Goal: Information Seeking & Learning: Learn about a topic

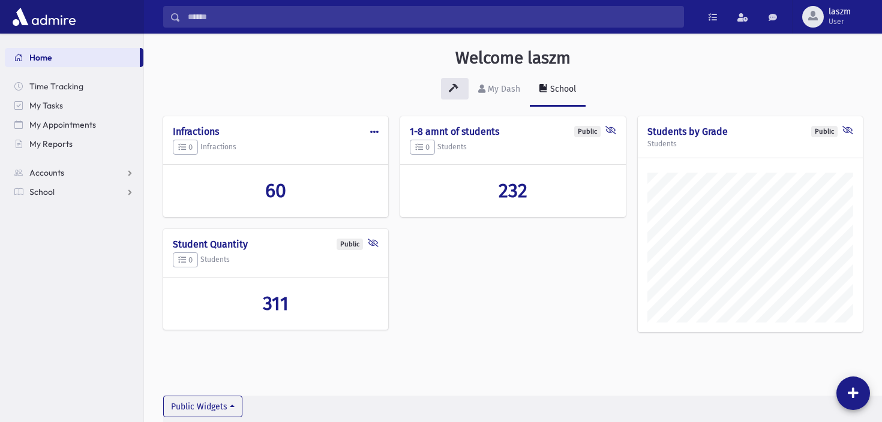
scroll to position [416, 738]
click at [294, 192] on h2 "60" at bounding box center [276, 190] width 206 height 23
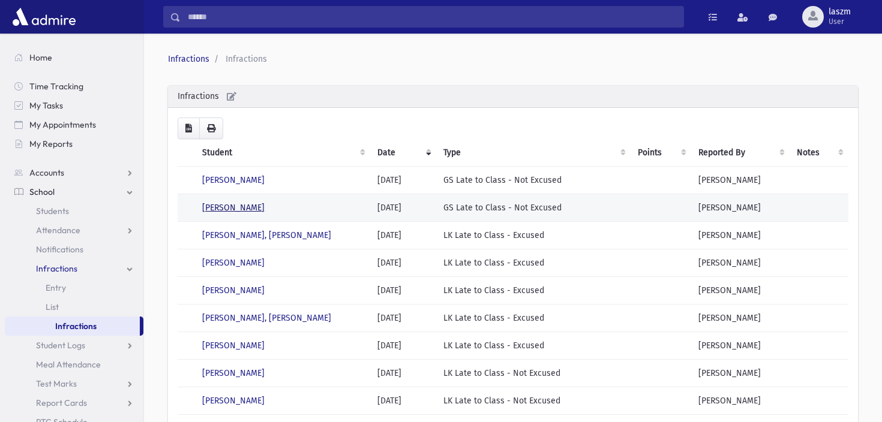
click at [236, 208] on link "McKenna, Shaya" at bounding box center [233, 208] width 62 height 10
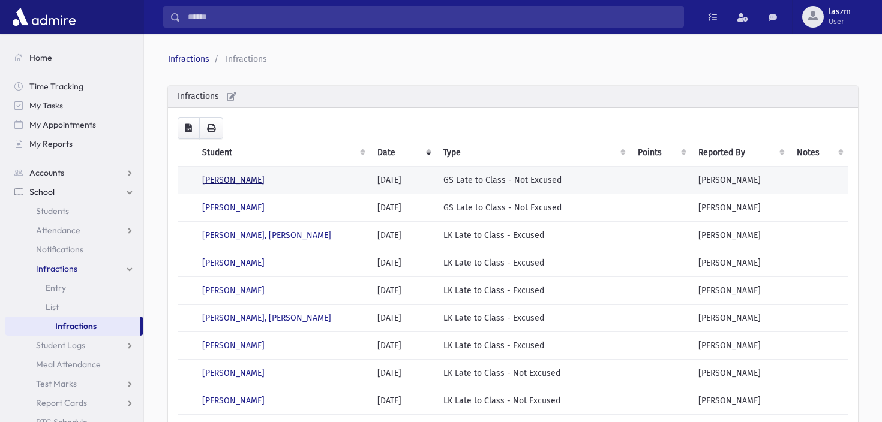
click at [217, 181] on link "Gross, Eli" at bounding box center [233, 180] width 62 height 10
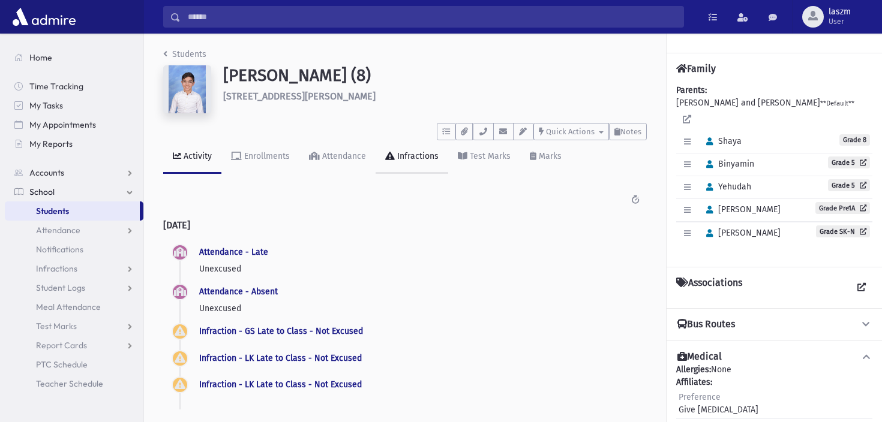
click at [416, 158] on div "Infractions" at bounding box center [417, 156] width 44 height 10
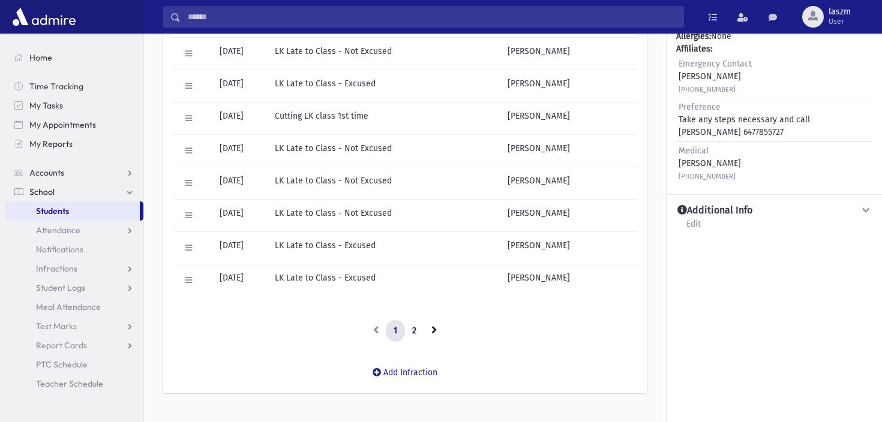
scroll to position [263, 0]
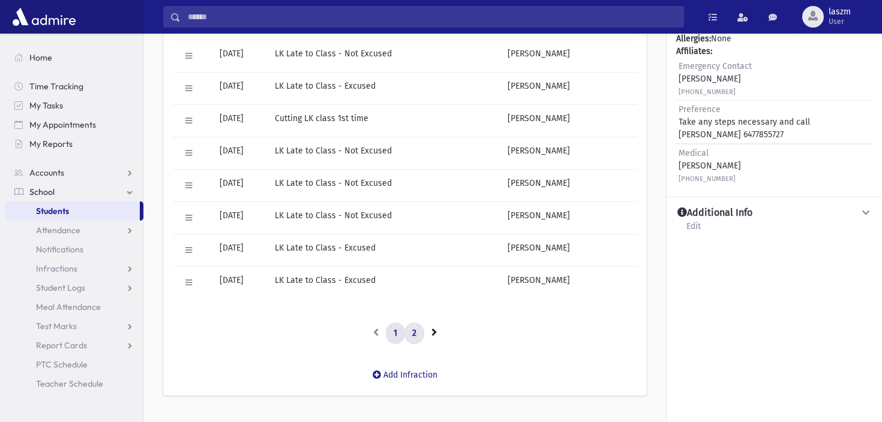
click at [417, 341] on link "2" at bounding box center [414, 334] width 20 height 22
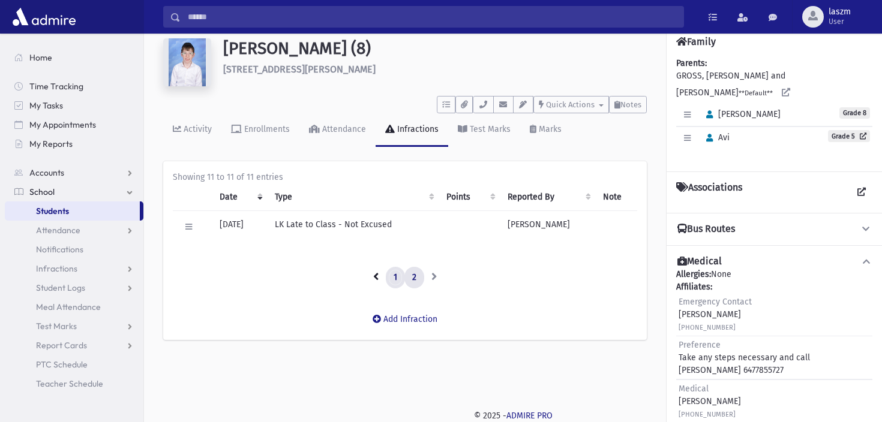
click at [394, 281] on link "1" at bounding box center [395, 278] width 19 height 22
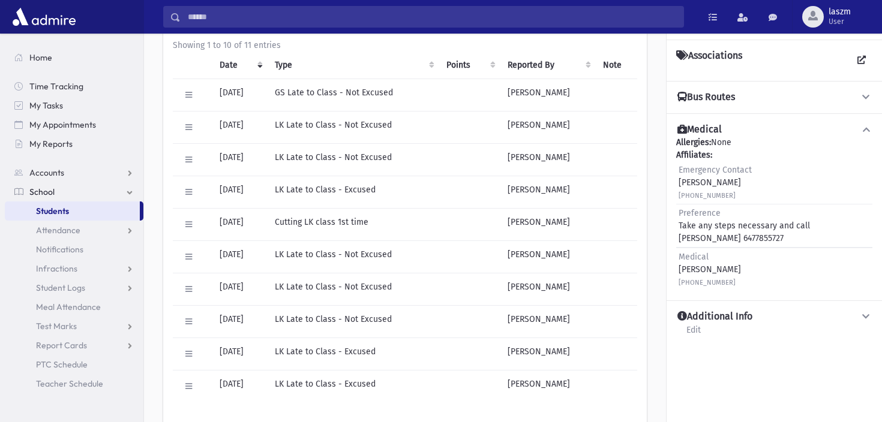
scroll to position [0, 0]
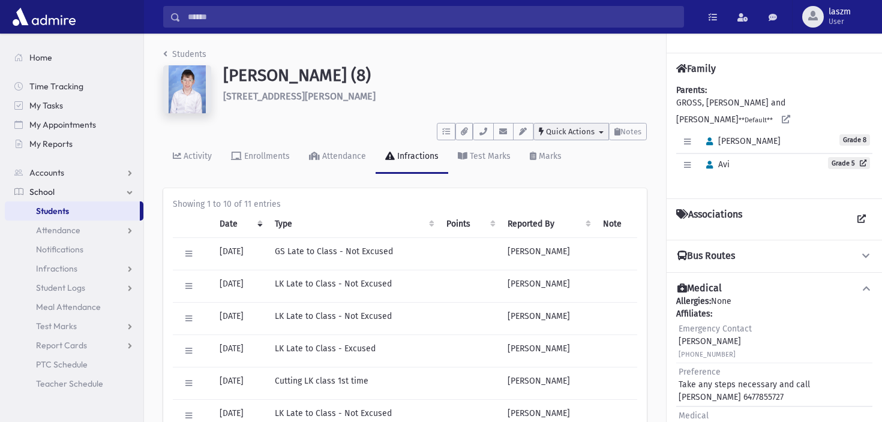
click at [600, 137] on button "Quick Actions" at bounding box center [571, 131] width 76 height 17
click at [577, 85] on h1 "Gross, Eli (8)" at bounding box center [435, 75] width 424 height 20
click at [543, 159] on div "Marks" at bounding box center [548, 156] width 25 height 10
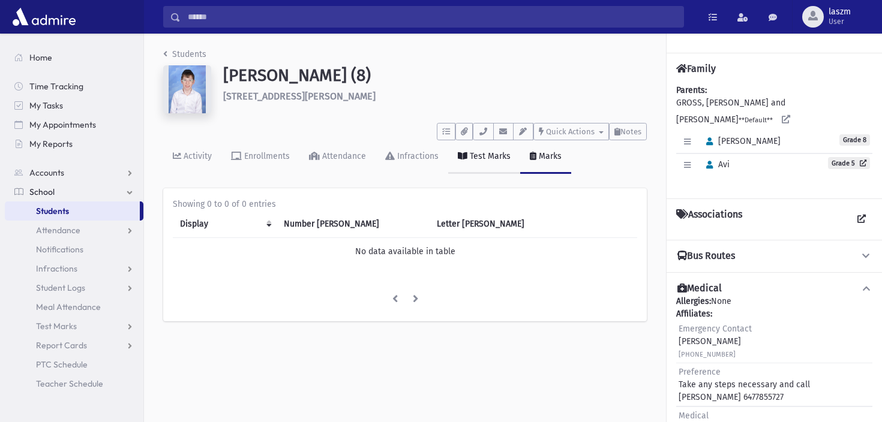
click at [493, 160] on div "Test Marks" at bounding box center [488, 156] width 43 height 10
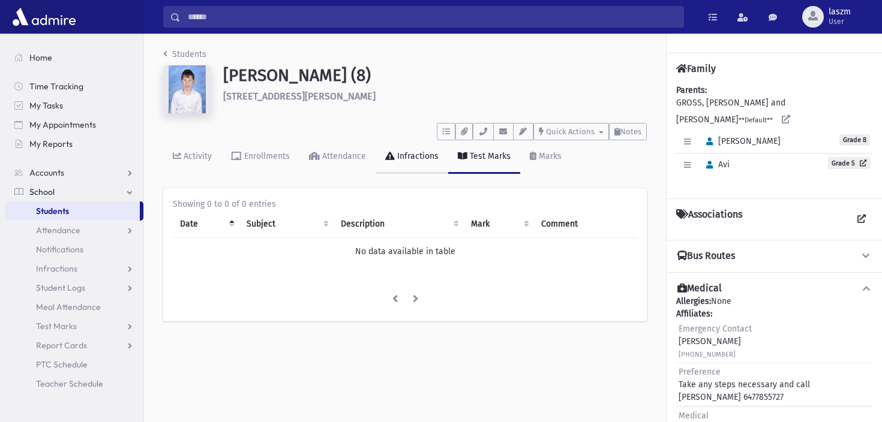
click at [431, 161] on div "Infractions" at bounding box center [417, 156] width 44 height 10
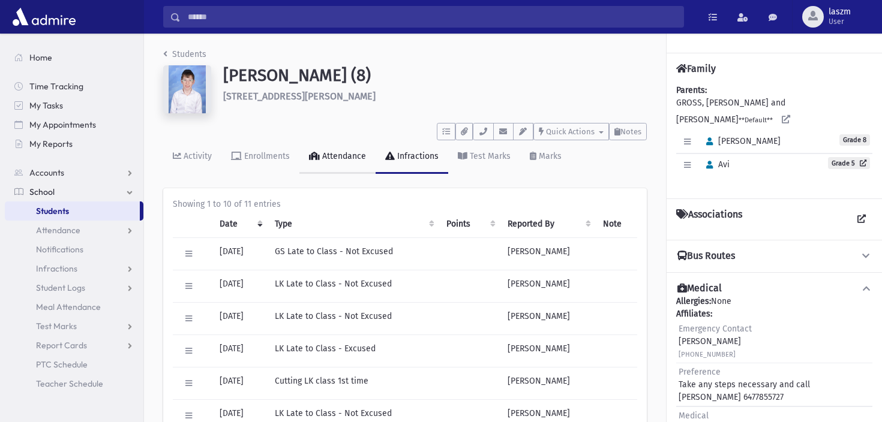
click at [335, 161] on link "Attendance" at bounding box center [337, 157] width 76 height 34
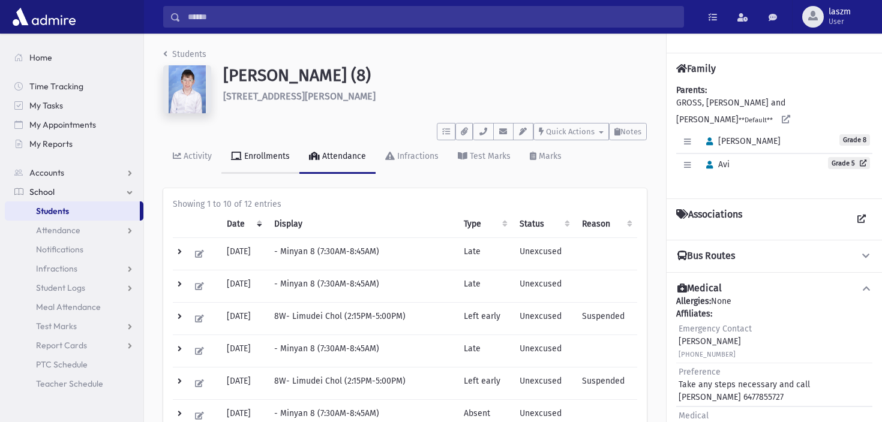
click at [280, 155] on div "Enrollments" at bounding box center [266, 156] width 48 height 10
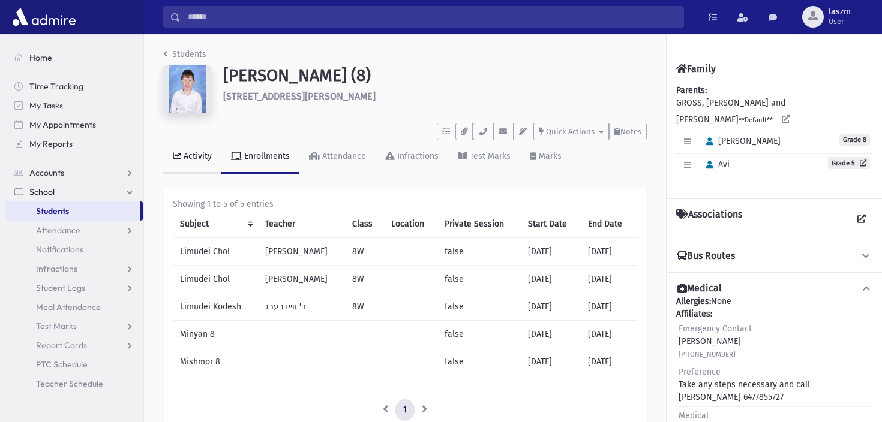
click at [196, 168] on link "Activity" at bounding box center [192, 157] width 58 height 34
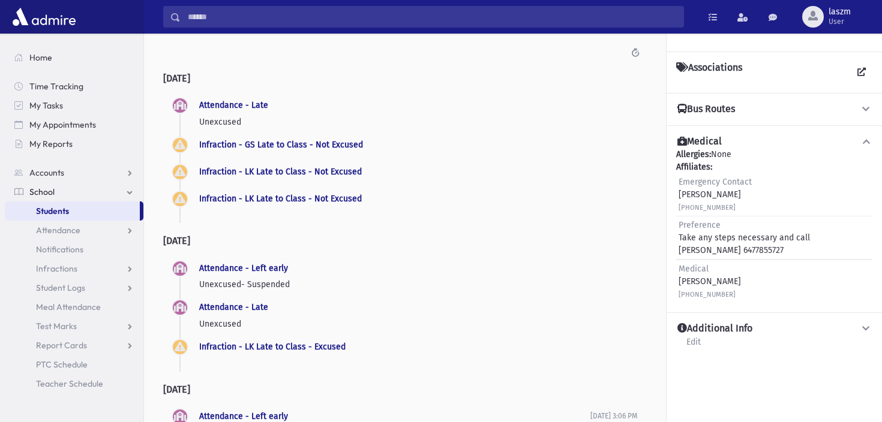
scroll to position [148, 0]
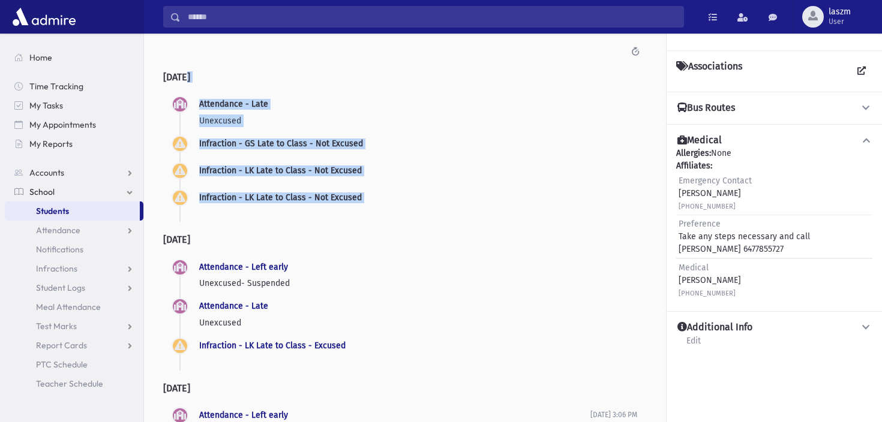
drag, startPoint x: 337, startPoint y: 86, endPoint x: 505, endPoint y: 231, distance: 222.5
click at [505, 231] on h2 "Yesterday" at bounding box center [405, 239] width 484 height 31
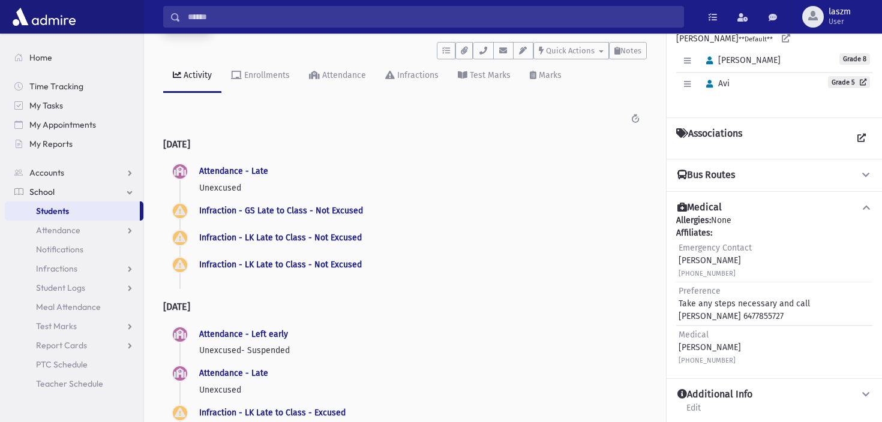
scroll to position [0, 0]
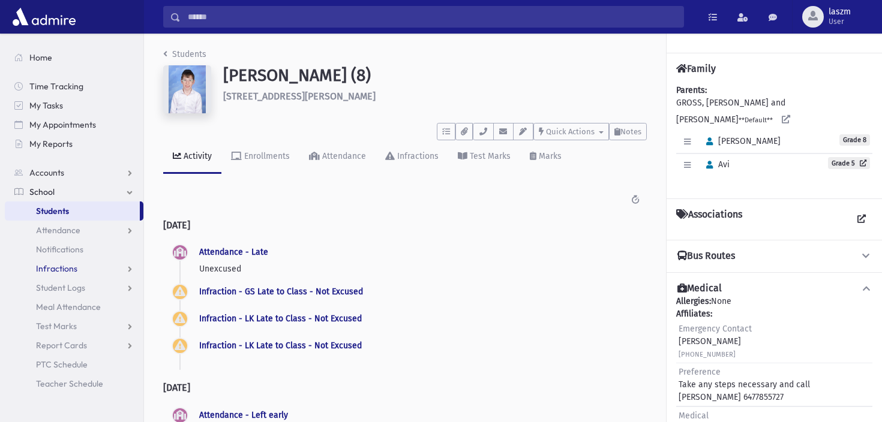
click at [88, 268] on link "Infractions" at bounding box center [74, 268] width 139 height 19
click at [76, 283] on link "Entry" at bounding box center [74, 287] width 139 height 19
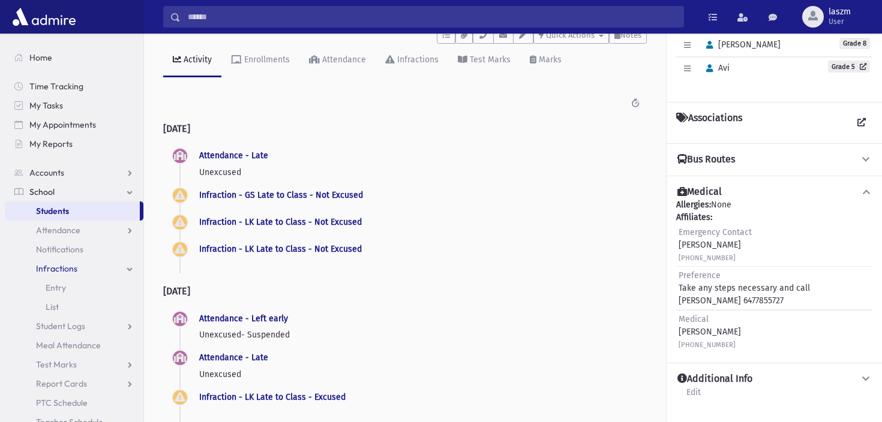
scroll to position [97, 0]
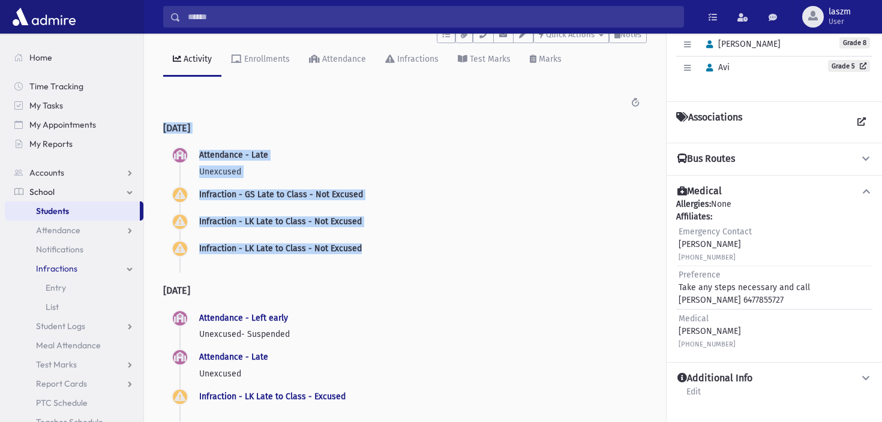
drag, startPoint x: 394, startPoint y: 122, endPoint x: 474, endPoint y: 251, distance: 152.0
click at [449, 232] on div "Infraction - LK Late to Class - Not Excused" at bounding box center [418, 223] width 438 height 27
drag, startPoint x: 373, startPoint y: 143, endPoint x: 445, endPoint y: 262, distance: 138.9
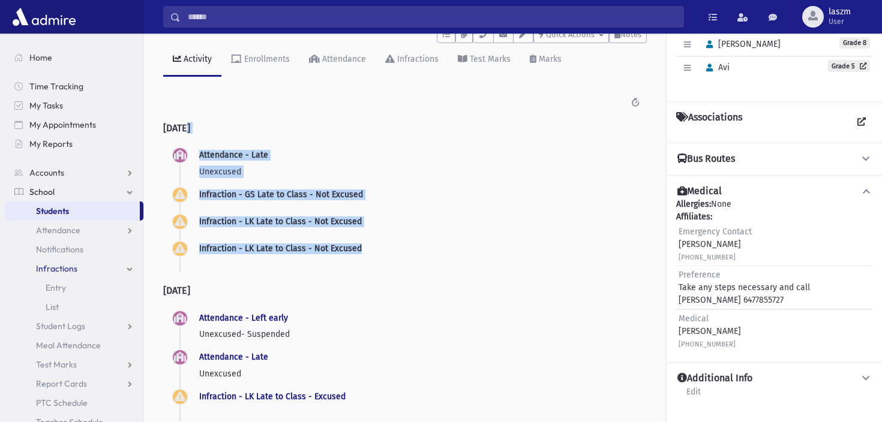
click at [445, 262] on div "Infraction - LK Late to Class - Not Excused" at bounding box center [418, 250] width 438 height 27
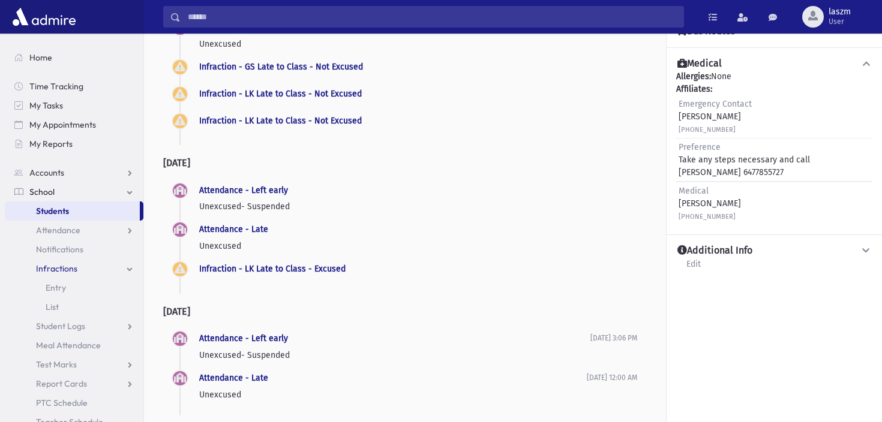
scroll to position [226, 0]
drag, startPoint x: 338, startPoint y: 173, endPoint x: 358, endPoint y: 215, distance: 46.4
click at [358, 215] on div "Attendance - Left early Unexcused- Suspended 9/10/2025 2:27 PM" at bounding box center [418, 199] width 438 height 35
drag, startPoint x: 406, startPoint y: 286, endPoint x: 364, endPoint y: 166, distance: 127.1
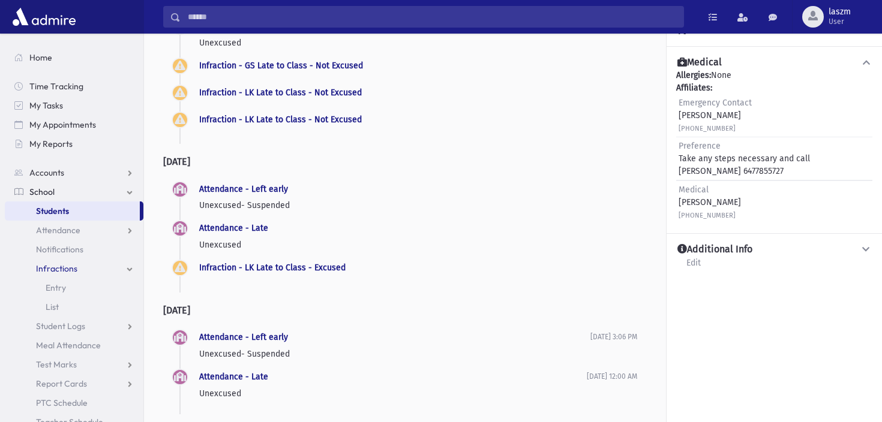
click at [394, 200] on p "Unexcused- Suspended" at bounding box center [418, 205] width 438 height 13
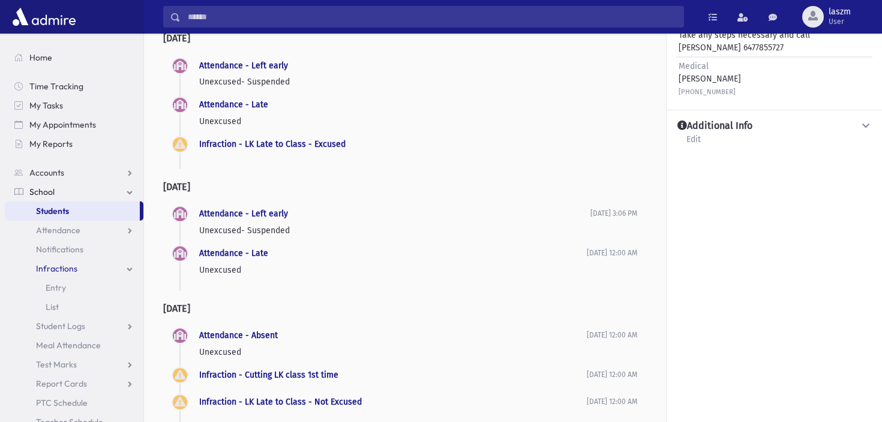
scroll to position [0, 0]
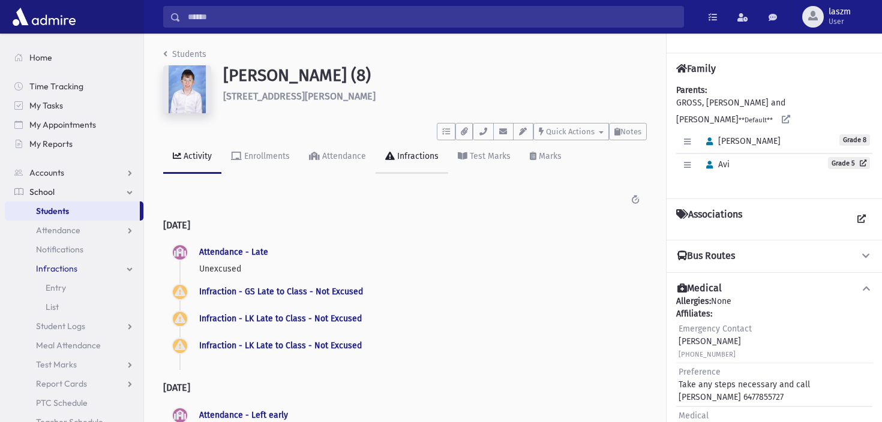
click at [402, 166] on link "Infractions" at bounding box center [412, 157] width 73 height 34
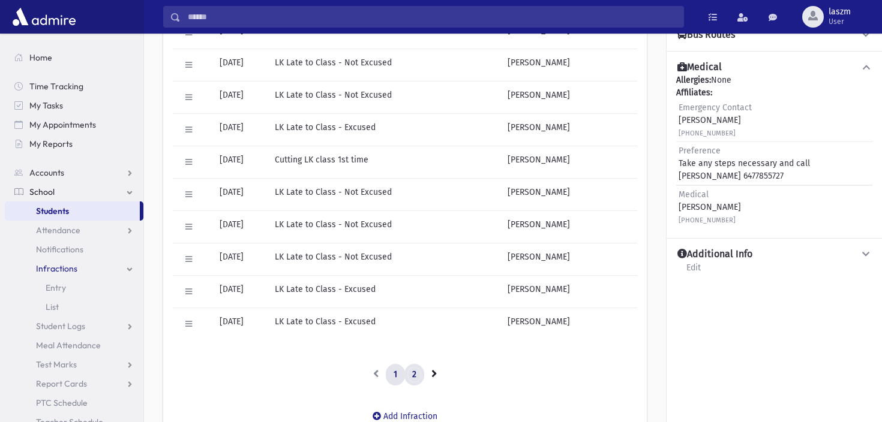
click at [419, 381] on link "2" at bounding box center [414, 375] width 20 height 22
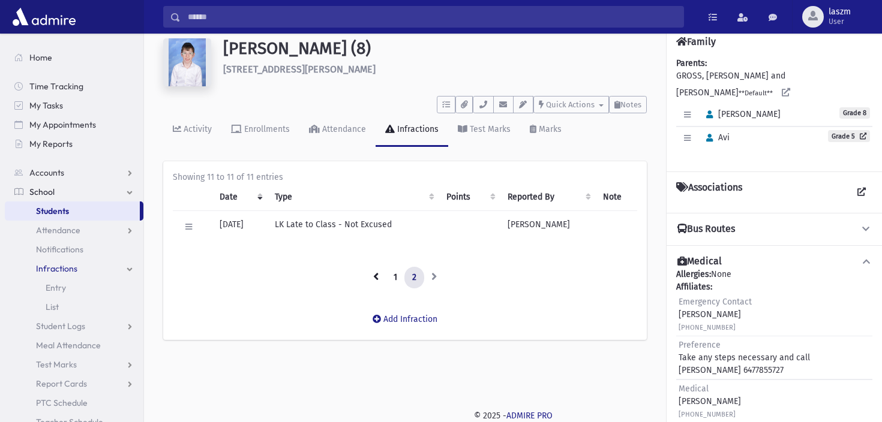
scroll to position [27, 0]
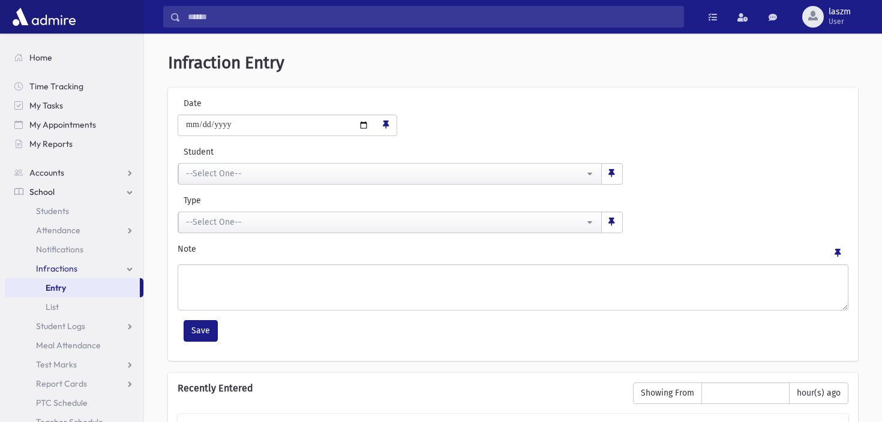
click at [269, 133] on input "**********" at bounding box center [277, 126] width 198 height 22
click at [490, 122] on div "**********" at bounding box center [513, 116] width 677 height 39
click at [58, 265] on span "Infractions" at bounding box center [56, 268] width 41 height 11
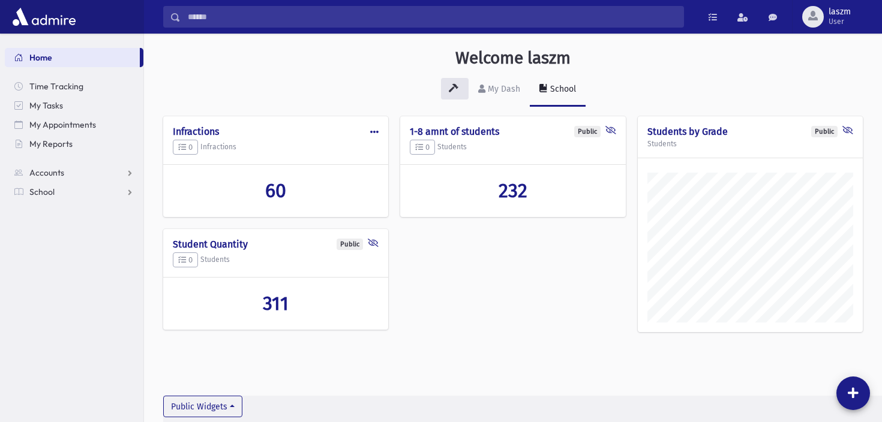
scroll to position [416, 738]
click at [56, 148] on span "My Reports" at bounding box center [50, 144] width 43 height 11
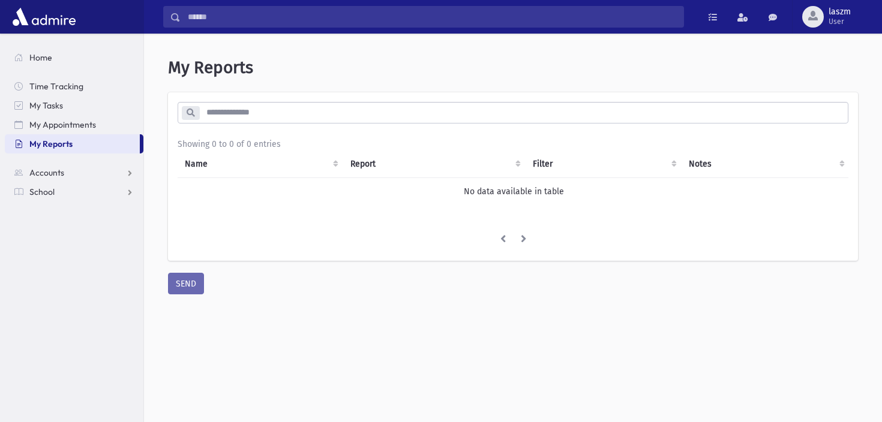
click at [211, 106] on input "search" at bounding box center [523, 113] width 649 height 22
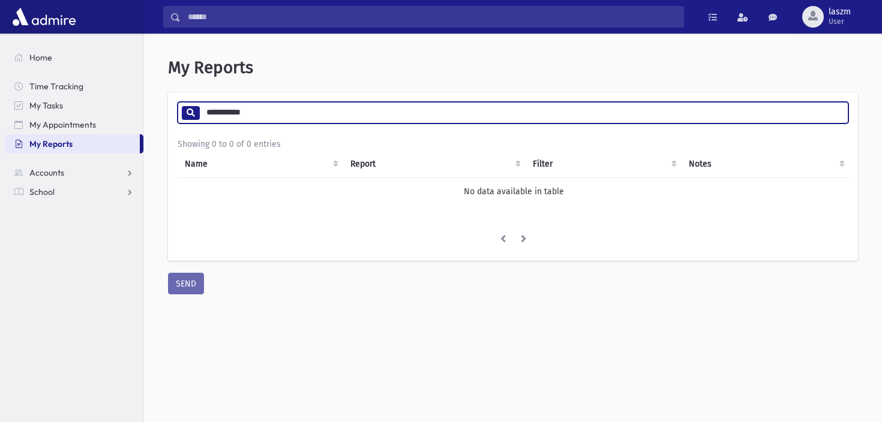
type input "**********"
click at [256, 110] on input "**********" at bounding box center [523, 113] width 649 height 22
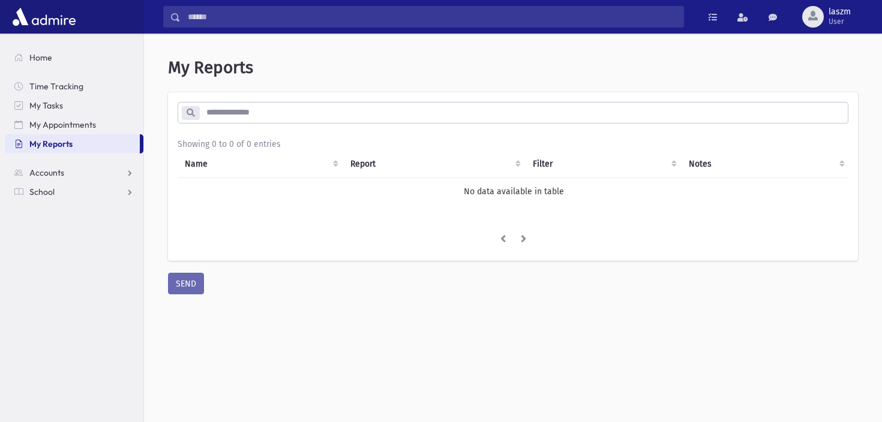
click at [102, 228] on section "Home Time Tracking My Tasks My Appointments My Reports Accounts Accounts Accoun…" at bounding box center [71, 228] width 143 height 389
click at [98, 178] on link "Accounts" at bounding box center [74, 172] width 139 height 19
click at [97, 174] on link "Accounts" at bounding box center [74, 172] width 139 height 19
click at [97, 185] on link "School" at bounding box center [74, 191] width 139 height 19
click at [93, 274] on link "Infractions" at bounding box center [74, 268] width 139 height 19
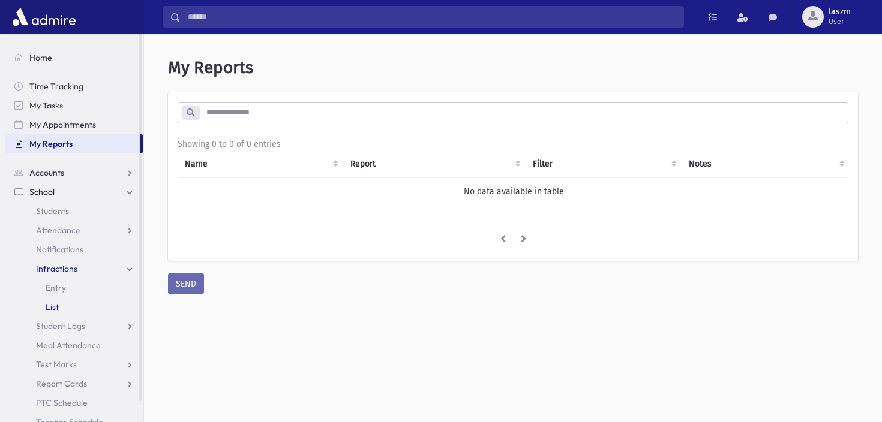
click at [61, 304] on link "List" at bounding box center [74, 307] width 139 height 19
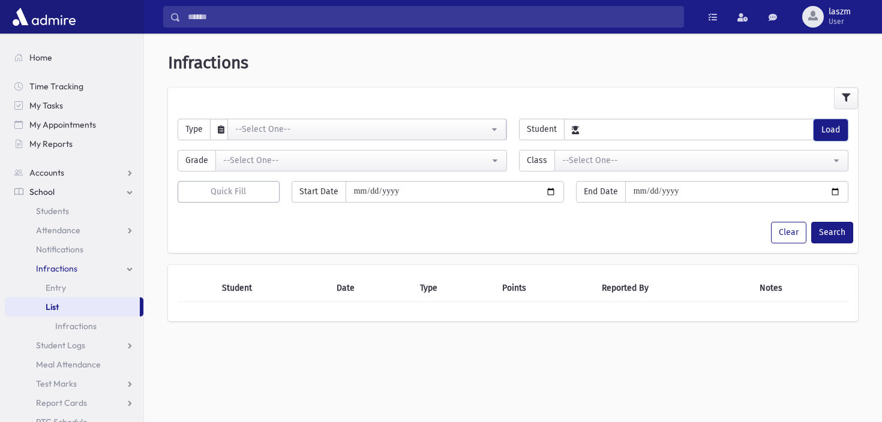
click at [835, 133] on button "Load" at bounding box center [831, 130] width 34 height 22
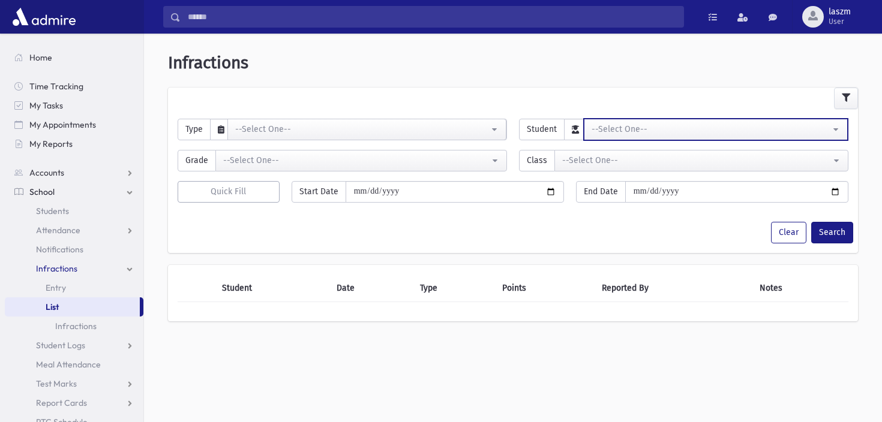
click at [787, 132] on div "--Select One--" at bounding box center [711, 129] width 239 height 13
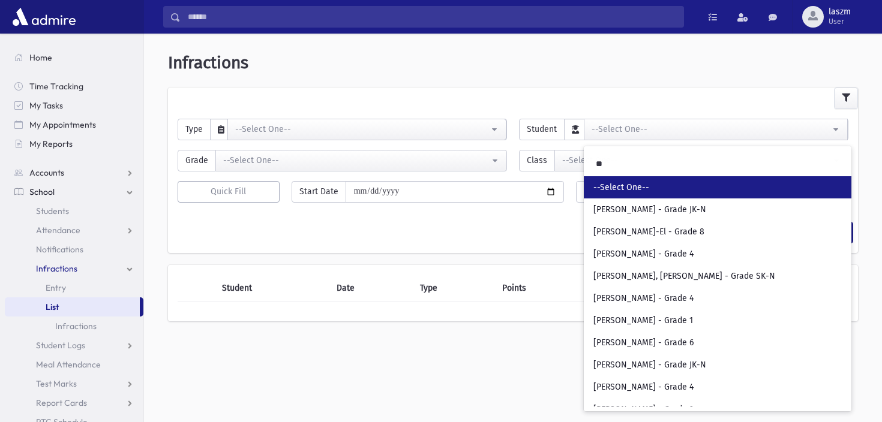
type input "*"
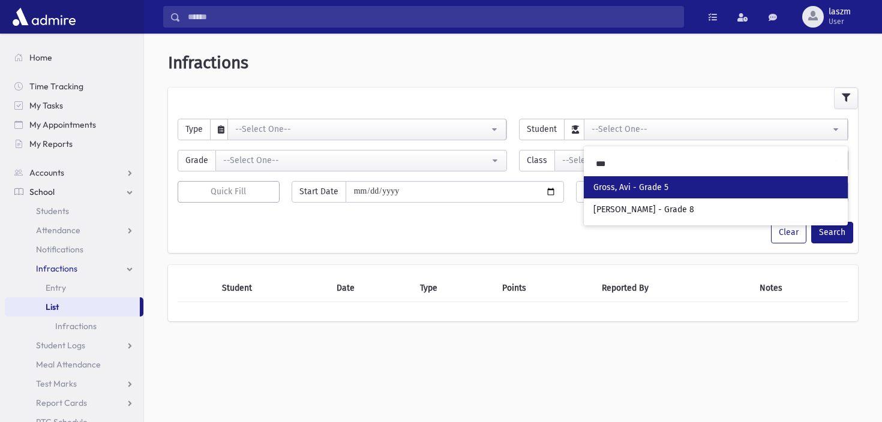
type input "****"
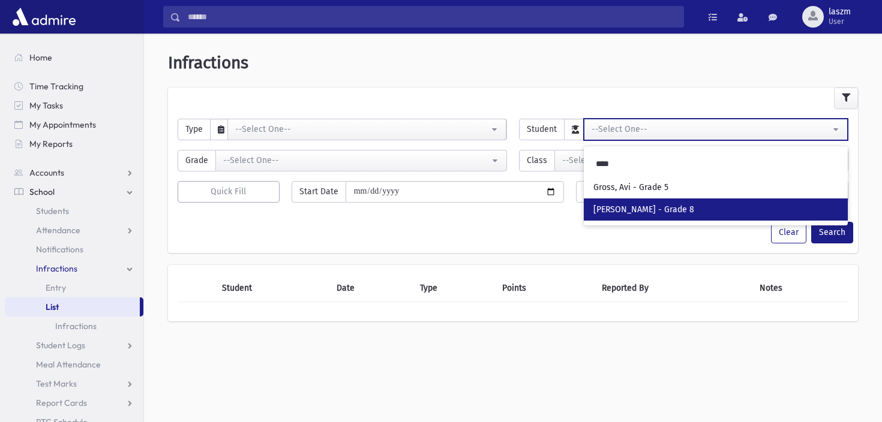
select select "****"
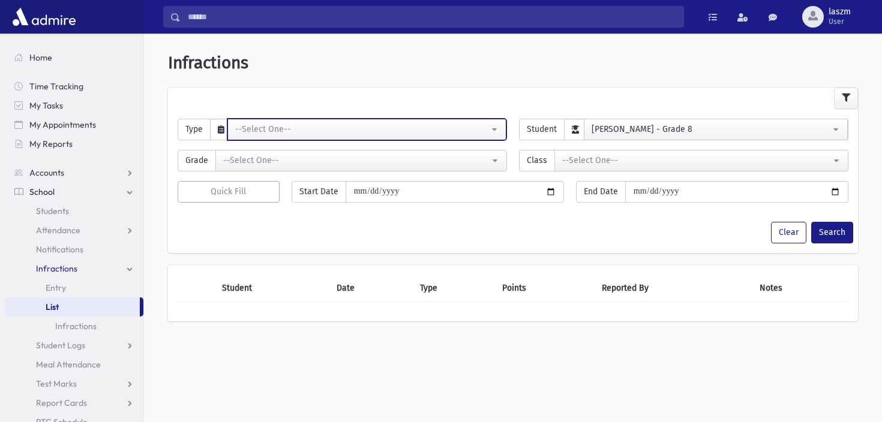
click at [420, 133] on div "--Select One--" at bounding box center [362, 129] width 254 height 13
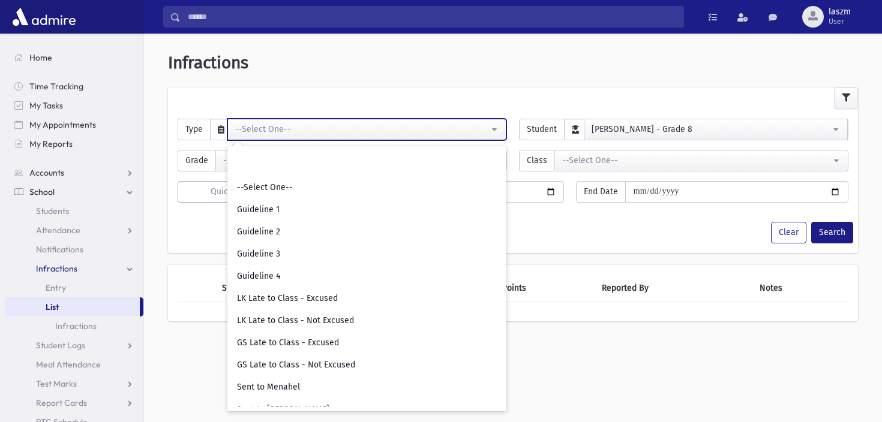
click at [420, 133] on div "--Select One--" at bounding box center [362, 129] width 254 height 13
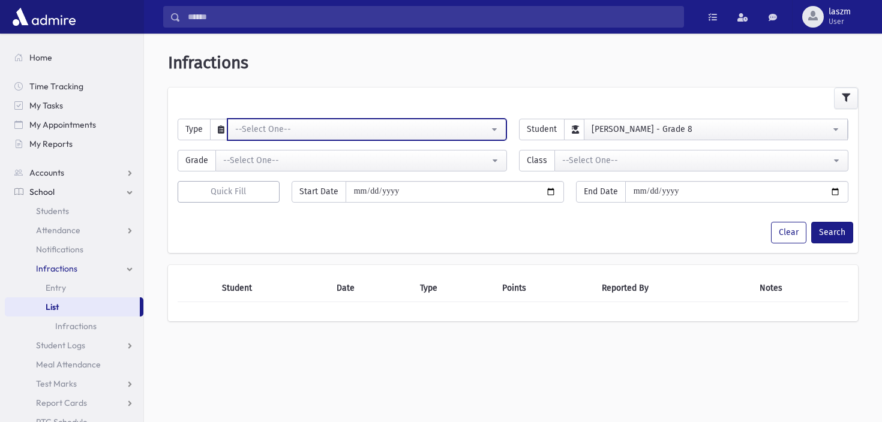
click at [420, 133] on div "--Select One--" at bounding box center [362, 129] width 254 height 13
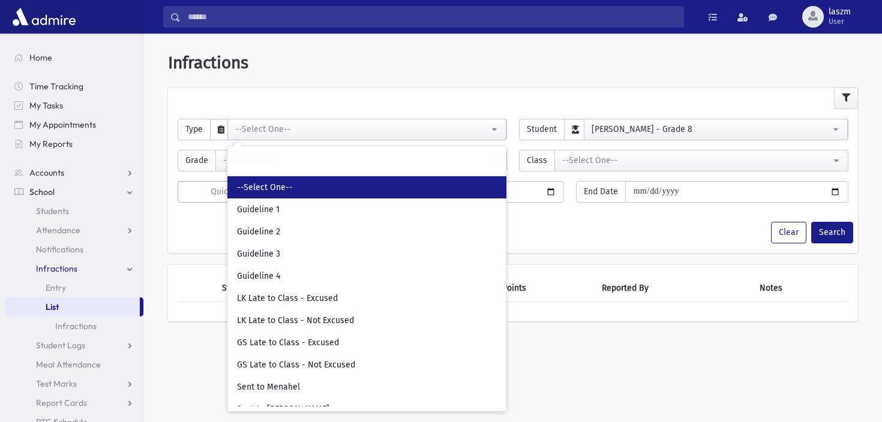
click at [370, 190] on link "--Select One--" at bounding box center [366, 187] width 279 height 22
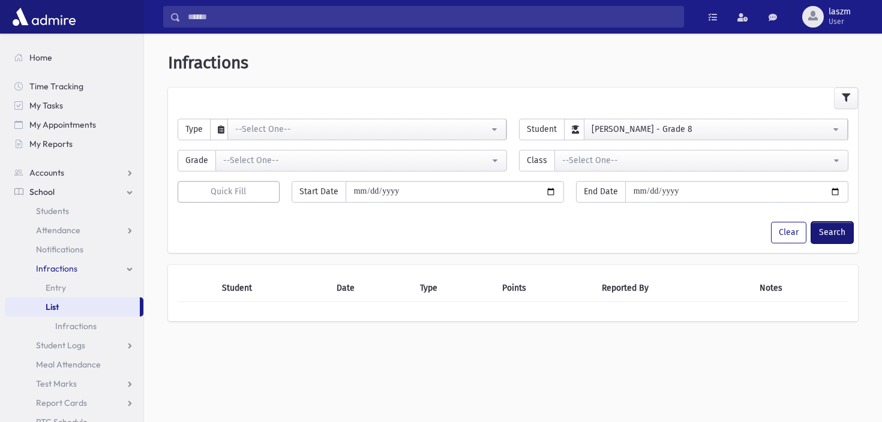
click at [828, 231] on button "Search" at bounding box center [832, 233] width 42 height 22
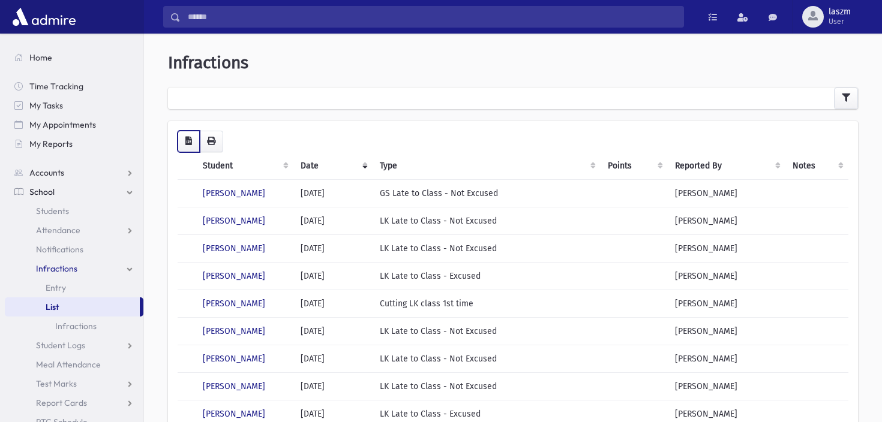
click at [181, 140] on button "button" at bounding box center [189, 142] width 22 height 22
click at [488, 151] on div "Loading... Student Date Type Points Reported By Notes Gross, Eli 09/11/2025 GS …" at bounding box center [513, 329] width 671 height 397
click at [376, 103] on div at bounding box center [513, 99] width 690 height 22
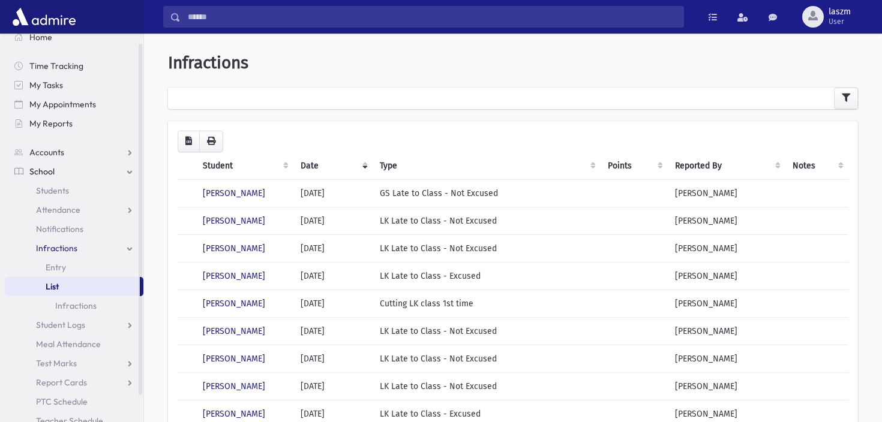
scroll to position [1, 0]
click at [67, 304] on link "Infractions" at bounding box center [74, 305] width 139 height 19
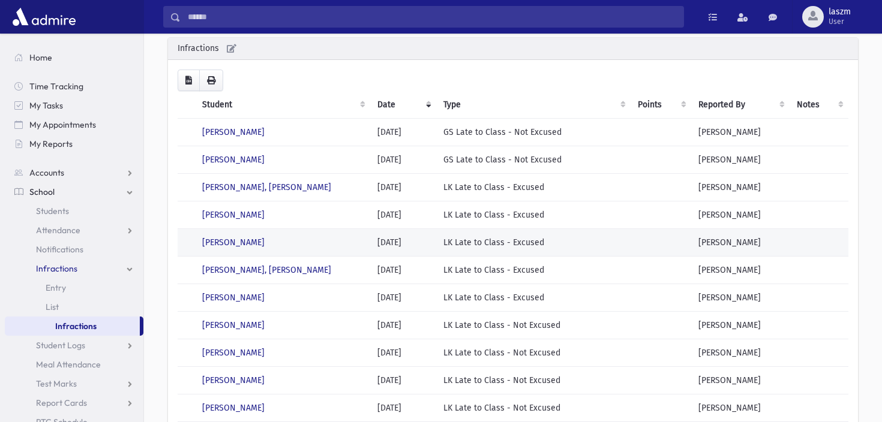
scroll to position [25, 0]
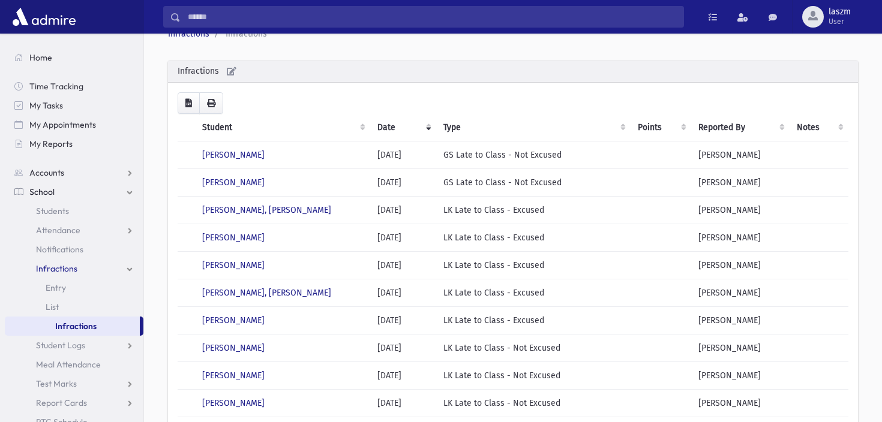
click at [215, 130] on th "Student" at bounding box center [282, 128] width 175 height 28
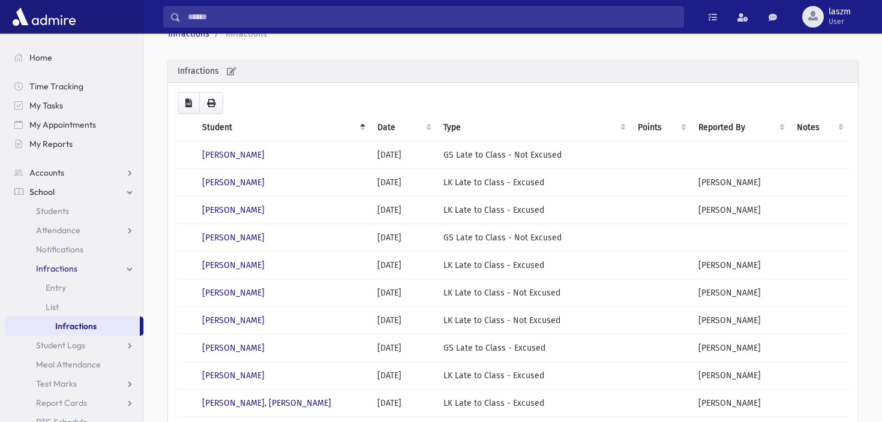
click at [215, 130] on th "Student" at bounding box center [282, 128] width 175 height 28
click at [221, 130] on th "Student" at bounding box center [282, 128] width 175 height 28
click at [221, 129] on th "Student" at bounding box center [282, 128] width 175 height 28
click at [345, 128] on th "Student" at bounding box center [282, 128] width 175 height 28
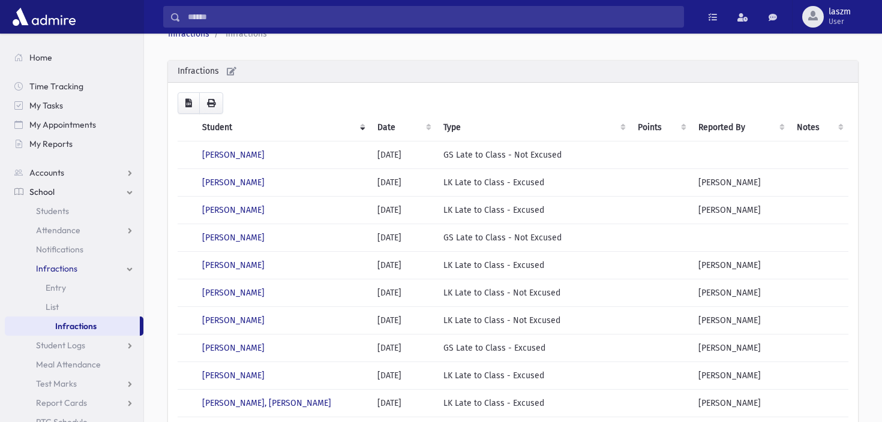
click at [223, 129] on th "Student" at bounding box center [282, 128] width 175 height 28
click at [223, 128] on th "Student" at bounding box center [282, 128] width 175 height 28
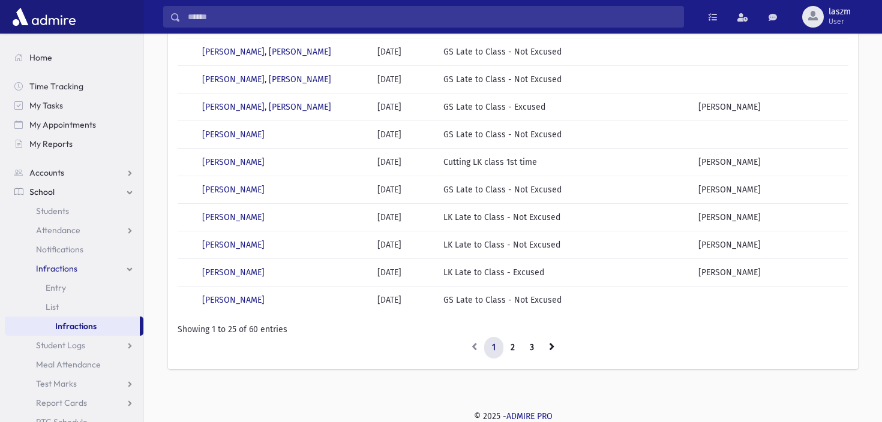
scroll to position [541, 0]
click at [515, 343] on link "2" at bounding box center [513, 350] width 20 height 22
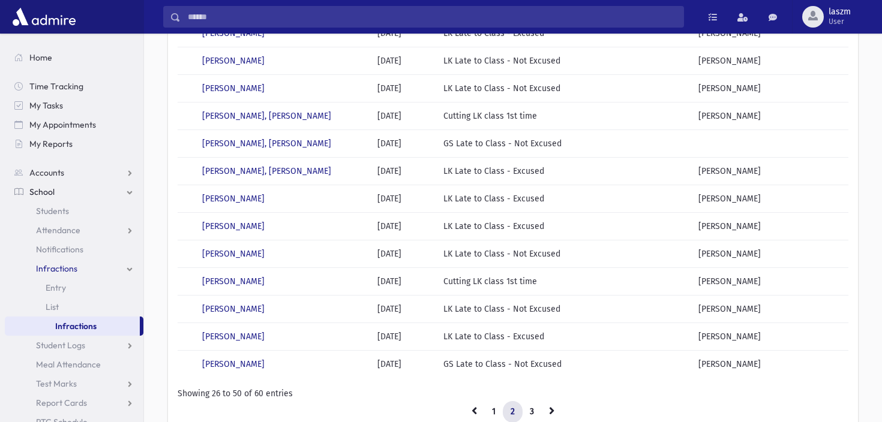
scroll to position [542, 0]
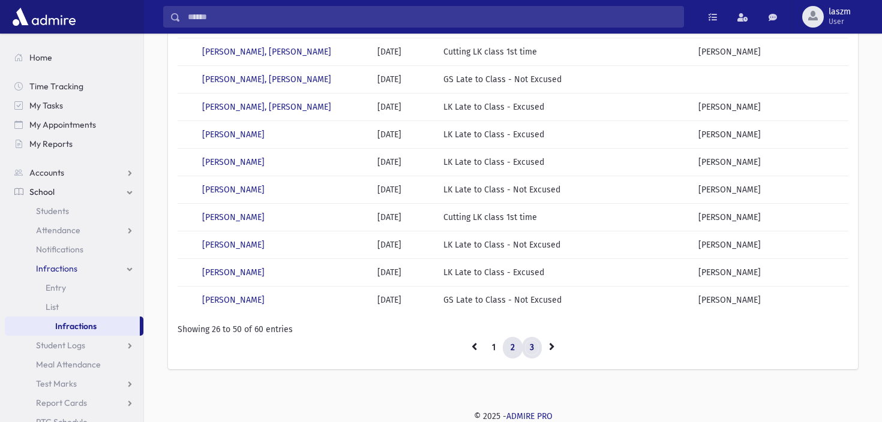
click at [527, 350] on link "3" at bounding box center [532, 348] width 20 height 22
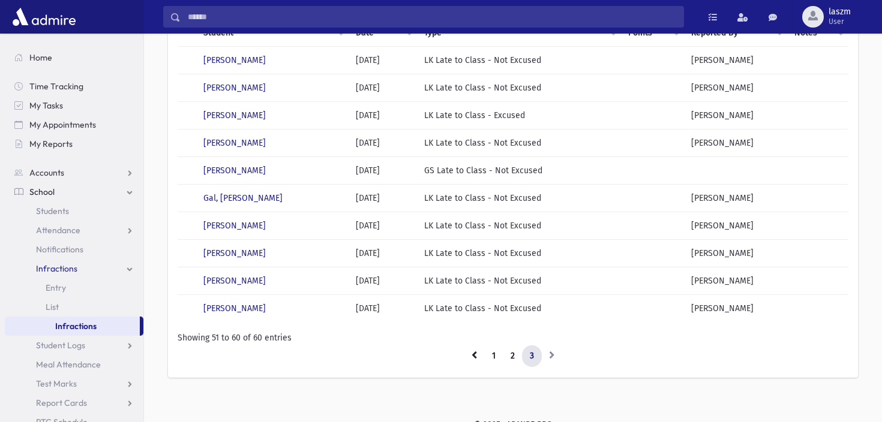
scroll to position [128, 0]
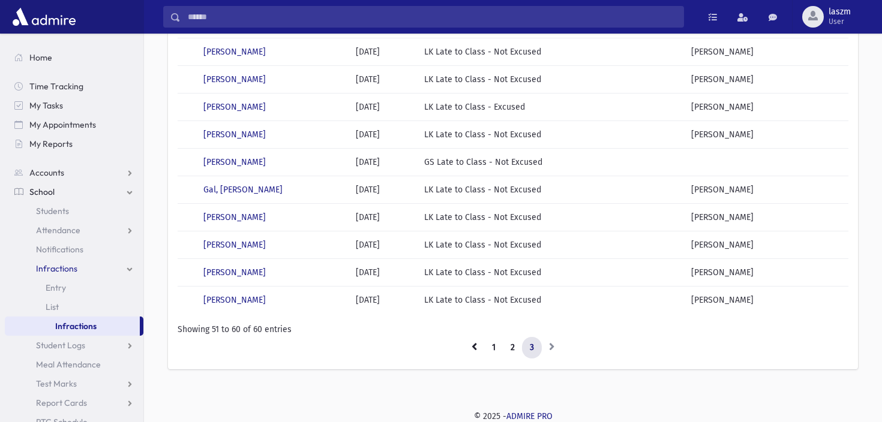
click at [527, 350] on link "3" at bounding box center [532, 348] width 20 height 22
click at [510, 353] on link "2" at bounding box center [513, 348] width 20 height 22
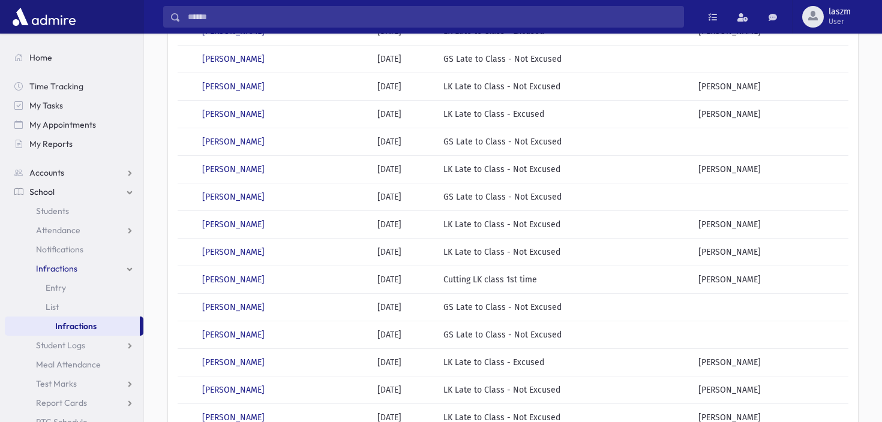
scroll to position [542, 0]
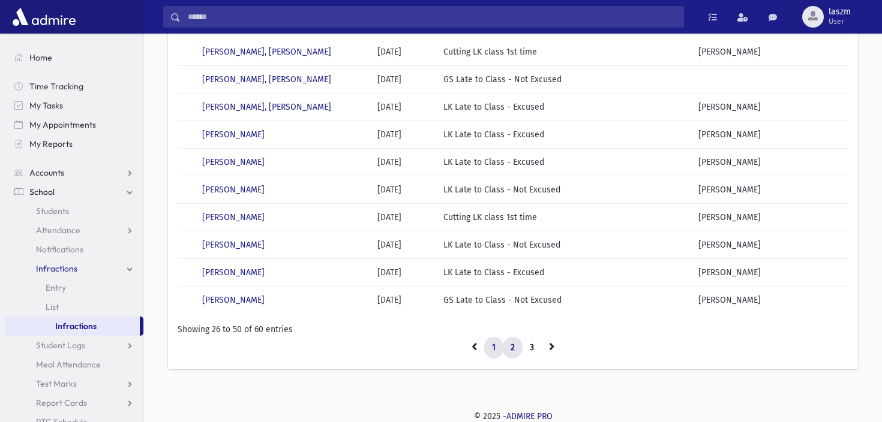
click at [490, 353] on link "1" at bounding box center [493, 348] width 19 height 22
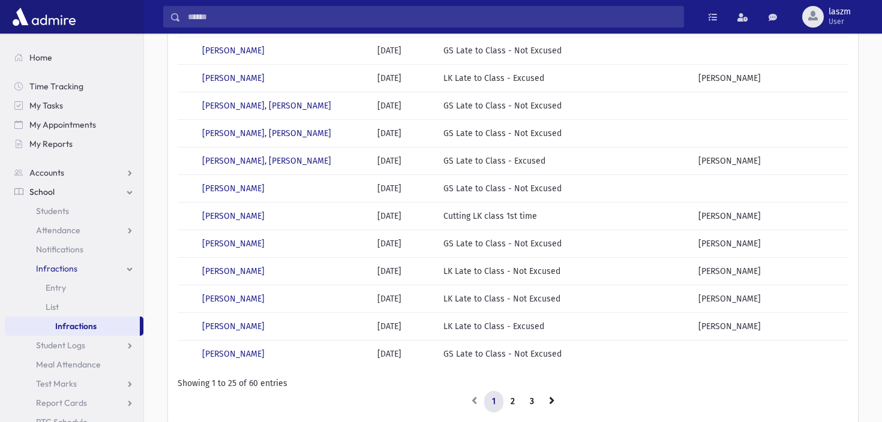
scroll to position [542, 0]
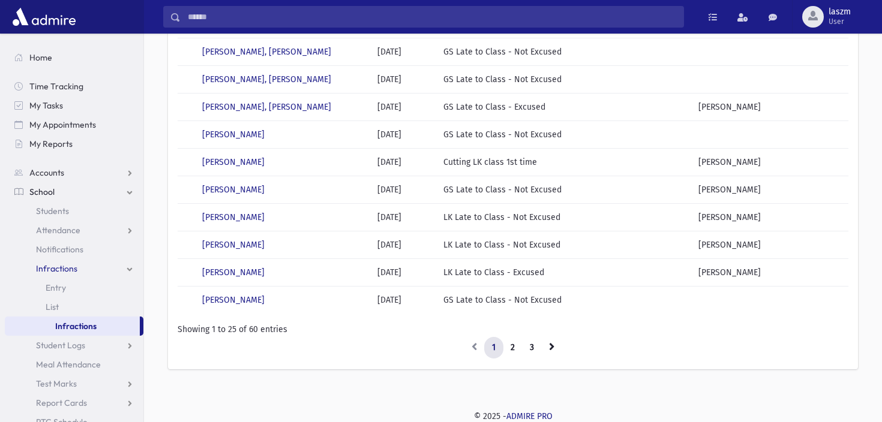
click at [542, 352] on li at bounding box center [552, 348] width 20 height 22
click at [531, 350] on link "3" at bounding box center [532, 348] width 20 height 22
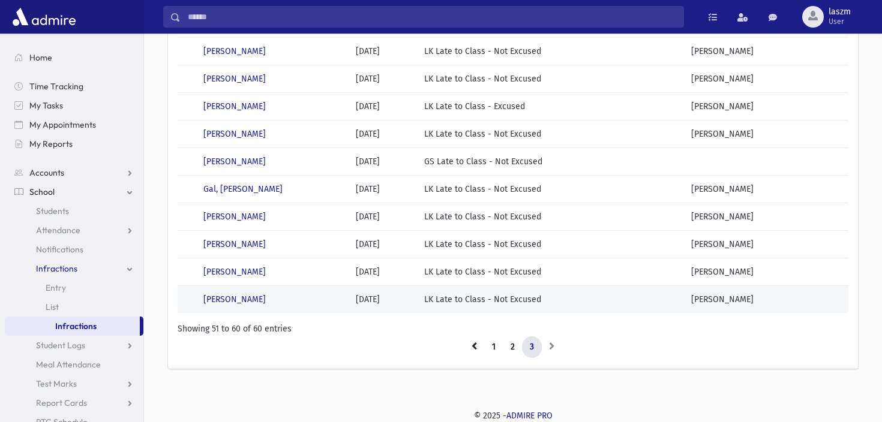
scroll to position [128, 0]
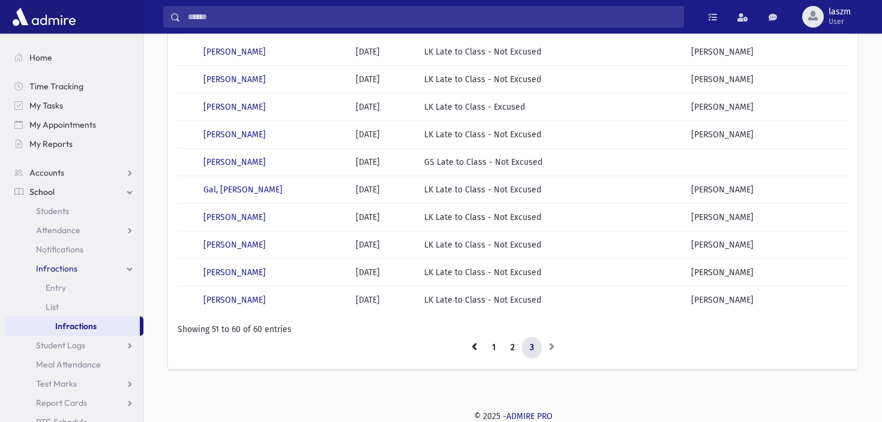
click at [551, 349] on li at bounding box center [552, 348] width 20 height 22
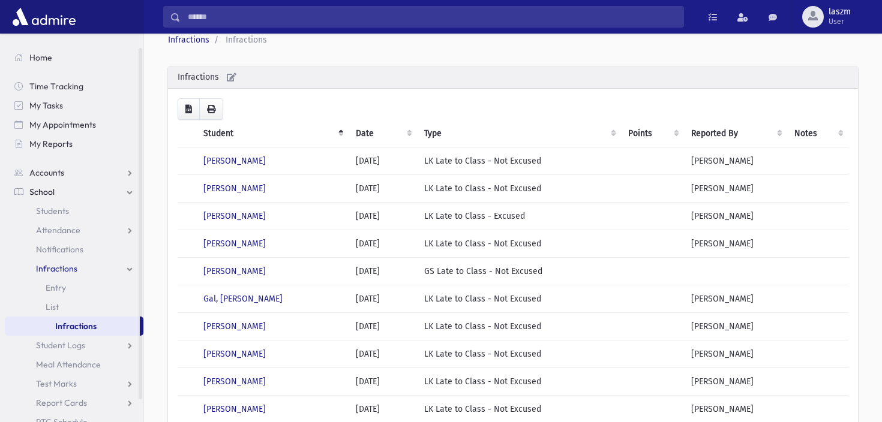
scroll to position [0, 0]
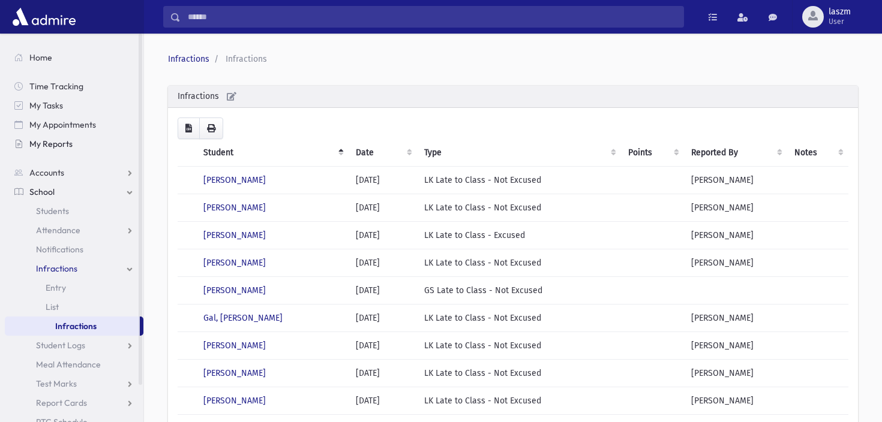
click at [41, 144] on span "My Reports" at bounding box center [50, 144] width 43 height 11
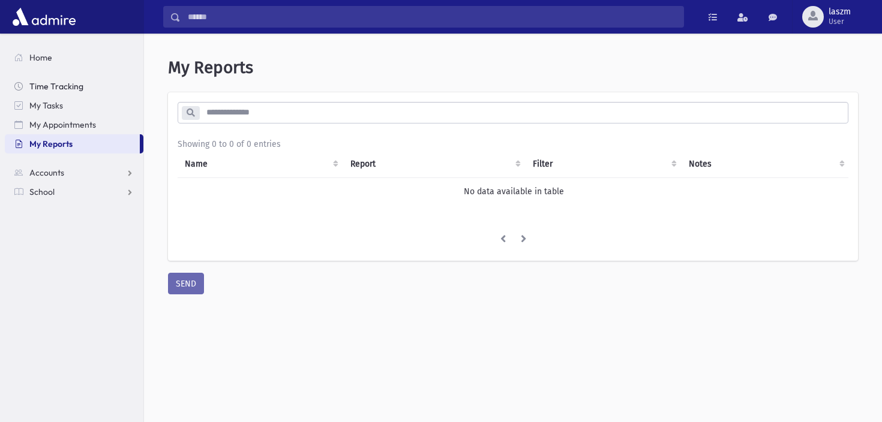
click at [39, 93] on link "Time Tracking" at bounding box center [74, 86] width 139 height 19
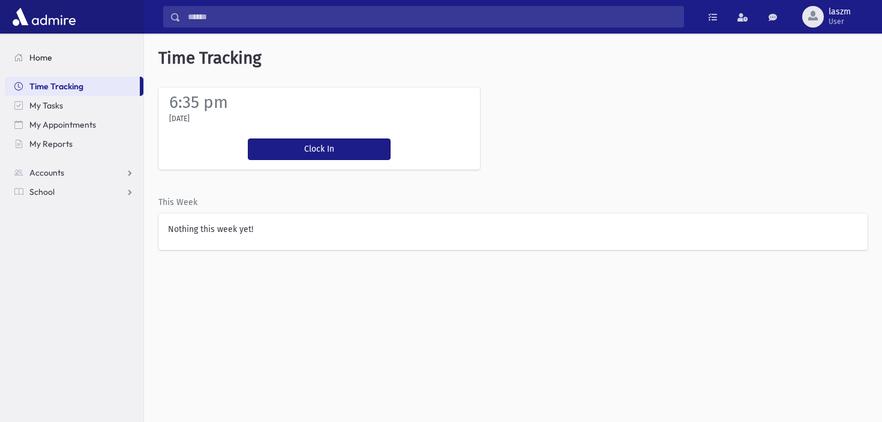
click at [38, 61] on span "Home" at bounding box center [40, 57] width 23 height 11
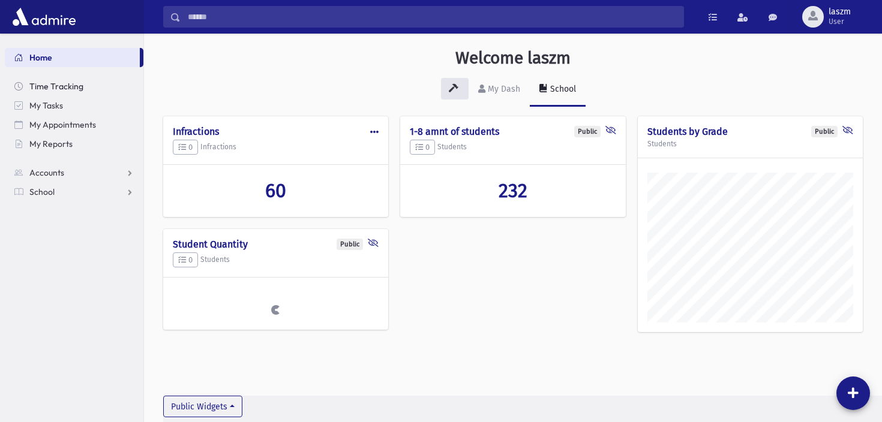
scroll to position [416, 738]
click at [53, 172] on span "Accounts" at bounding box center [46, 172] width 35 height 11
click at [63, 208] on span "Contact Logs" at bounding box center [61, 211] width 50 height 11
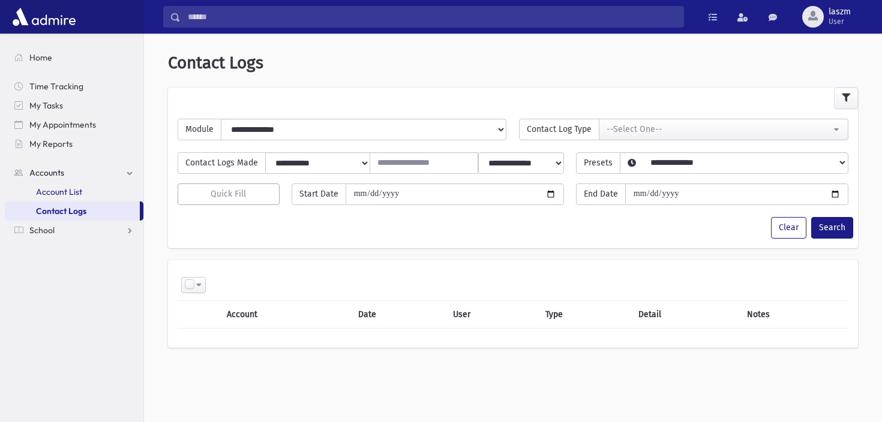
click at [58, 197] on link "Account List" at bounding box center [74, 191] width 139 height 19
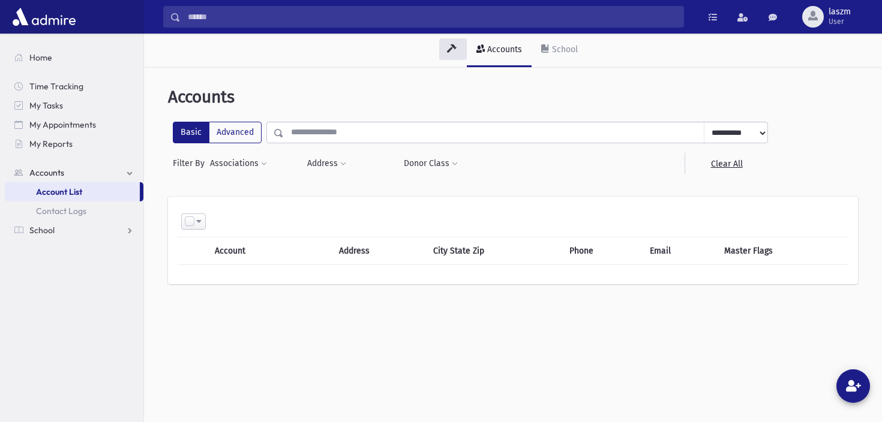
click at [45, 173] on span "Accounts" at bounding box center [46, 172] width 35 height 11
click at [44, 198] on link "School" at bounding box center [74, 191] width 139 height 19
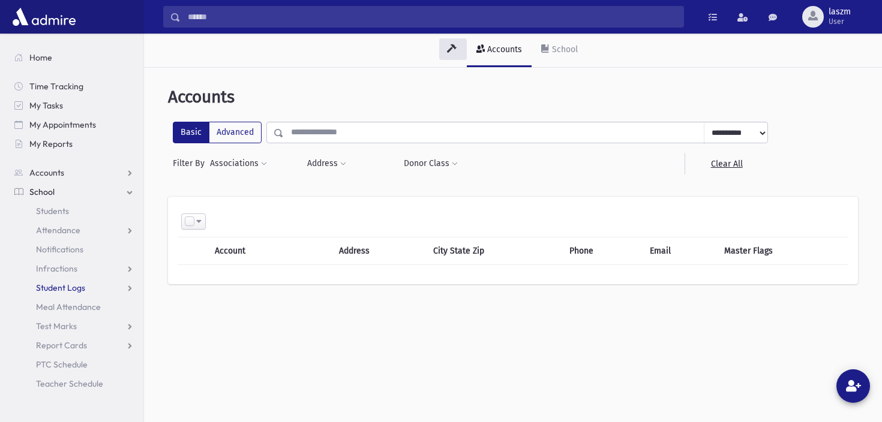
click at [86, 283] on link "Student Logs" at bounding box center [74, 287] width 139 height 19
click at [54, 324] on span "List" at bounding box center [52, 326] width 13 height 11
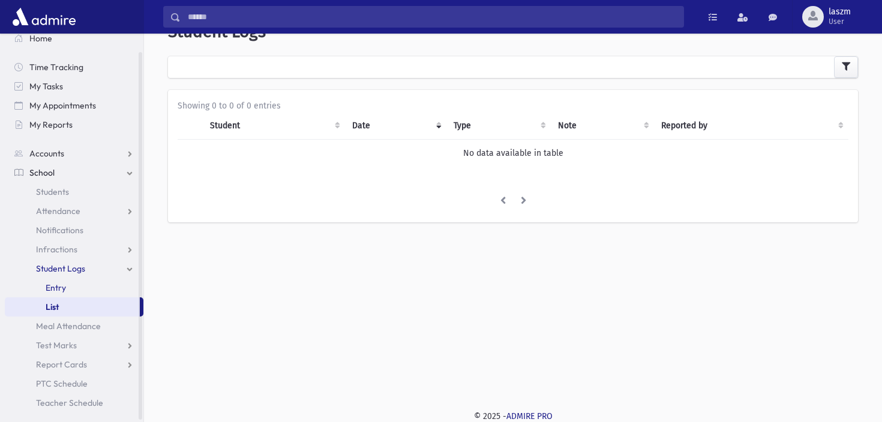
scroll to position [22, 0]
click at [47, 325] on span "Meal Attendance" at bounding box center [68, 324] width 65 height 11
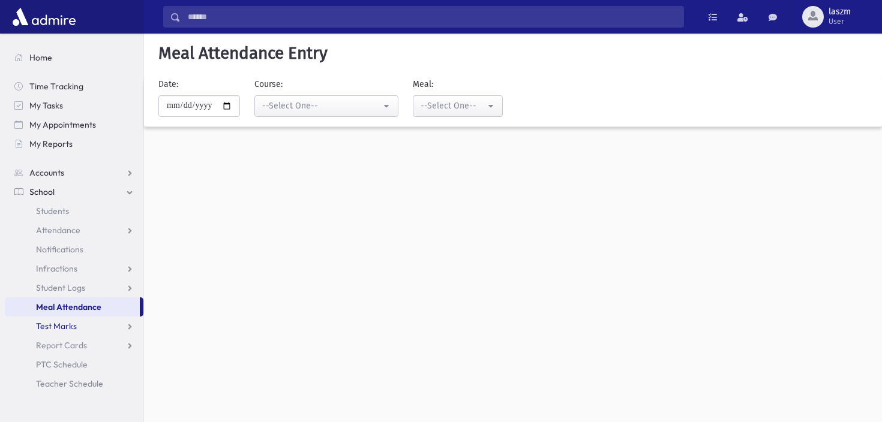
click at [47, 325] on span "Test Marks" at bounding box center [56, 326] width 41 height 11
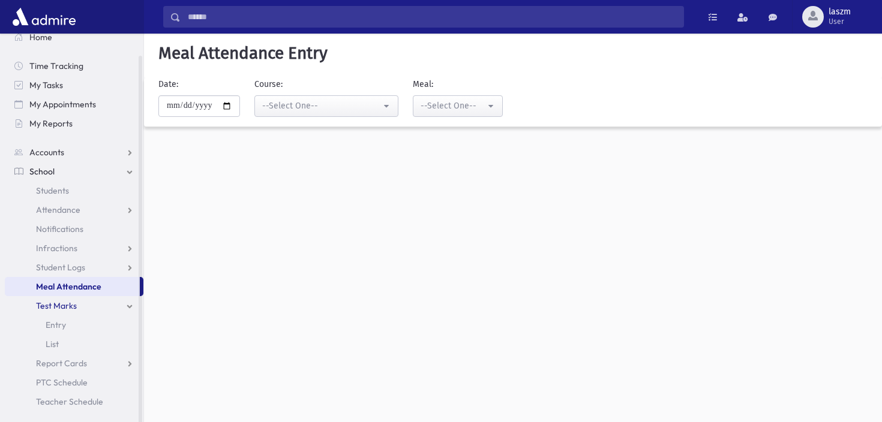
scroll to position [27, 0]
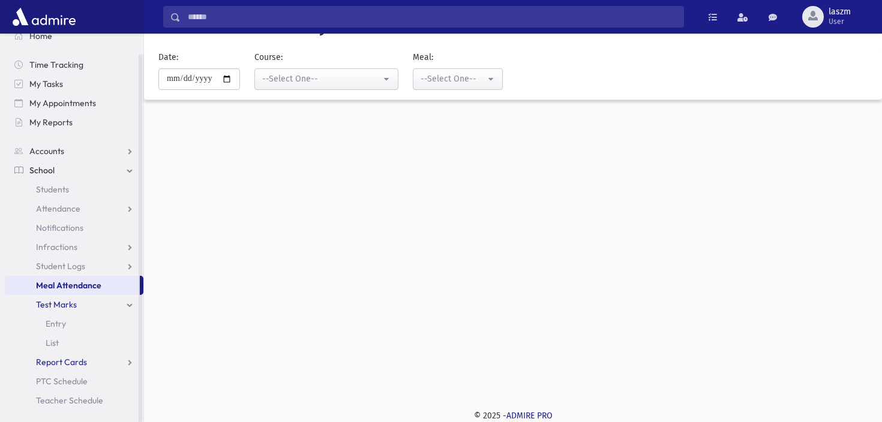
click at [52, 365] on span "Report Cards" at bounding box center [61, 362] width 51 height 11
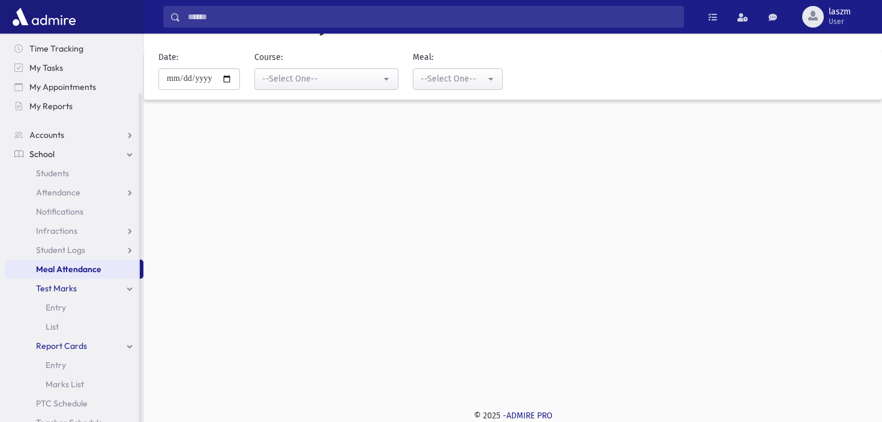
scroll to position [60, 0]
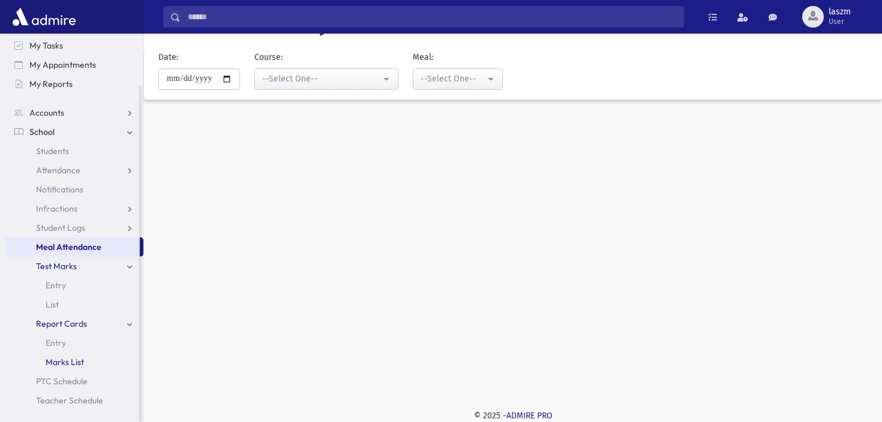
click at [52, 365] on span "Marks List" at bounding box center [65, 362] width 38 height 11
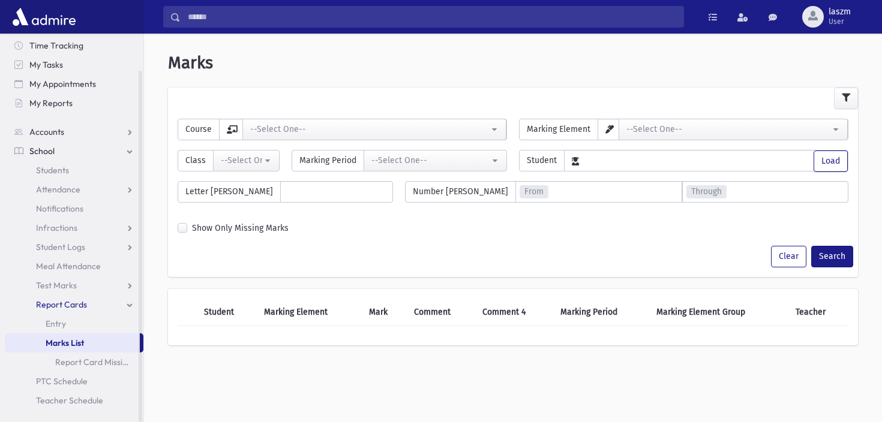
scroll to position [32, 0]
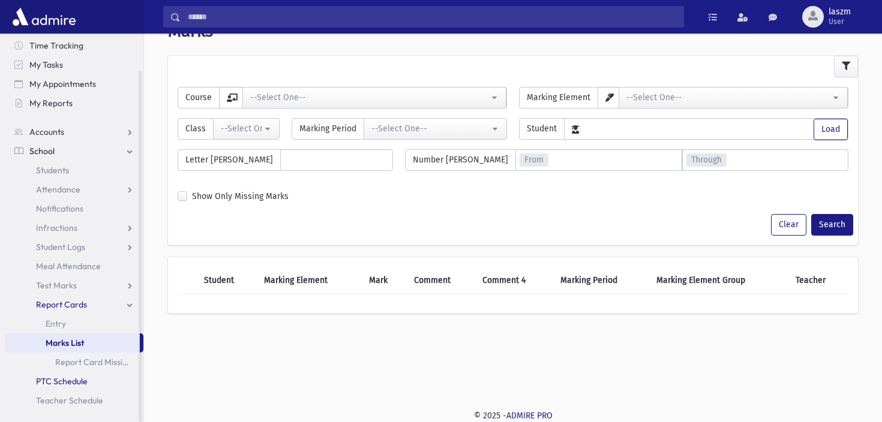
click at [56, 376] on span "PTC Schedule" at bounding box center [62, 381] width 52 height 11
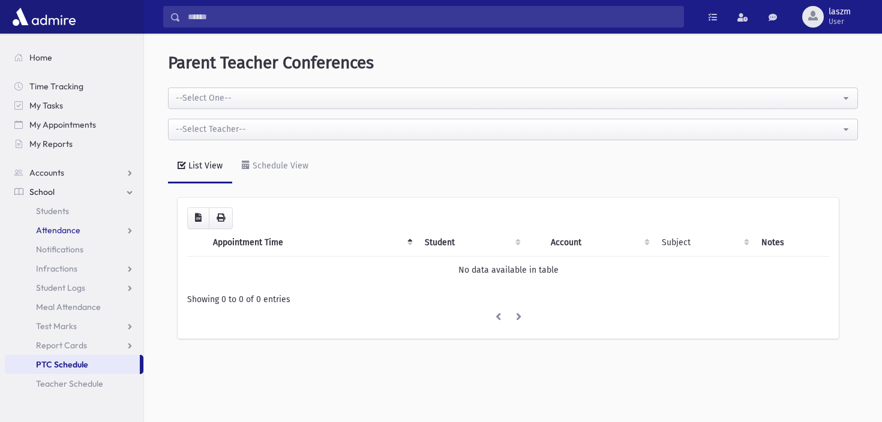
click at [76, 232] on span "Attendance" at bounding box center [58, 230] width 44 height 11
click at [62, 262] on link "List" at bounding box center [74, 268] width 139 height 19
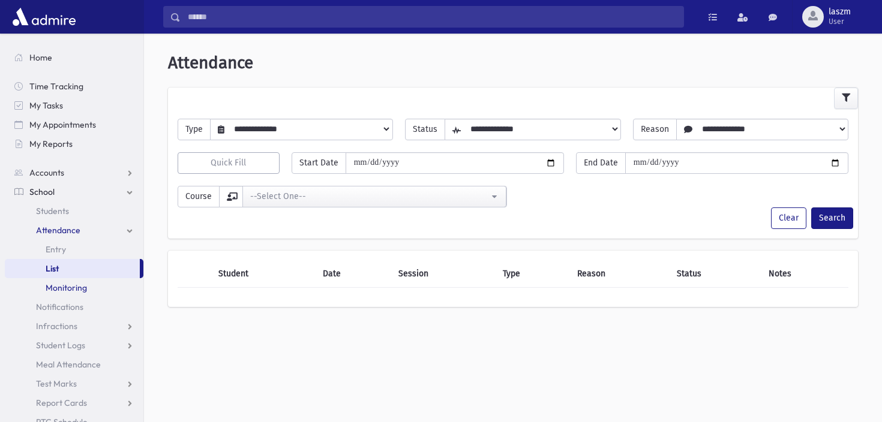
click at [66, 282] on link "Monitoring" at bounding box center [74, 287] width 139 height 19
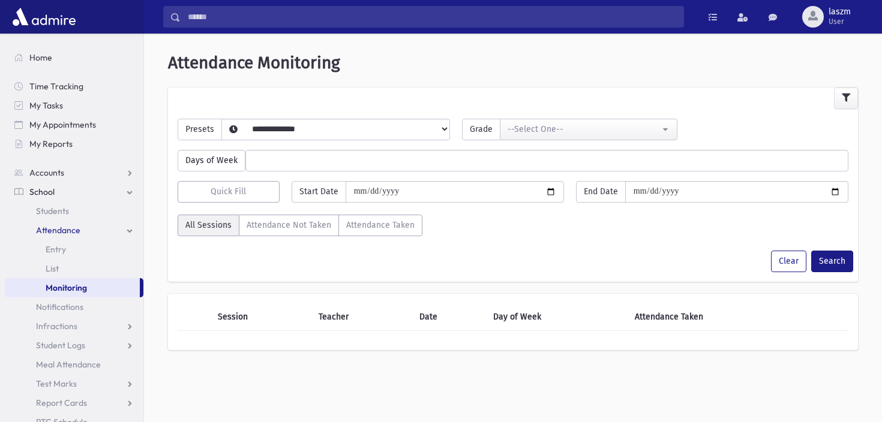
select select
click at [293, 231] on label "Attendance Not Taken" at bounding box center [289, 226] width 100 height 22
click at [361, 227] on label "Attendance Taken" at bounding box center [380, 226] width 84 height 22
click at [212, 226] on label "All Sessions" at bounding box center [209, 226] width 62 height 22
click at [132, 228] on link "Attendance" at bounding box center [74, 230] width 139 height 19
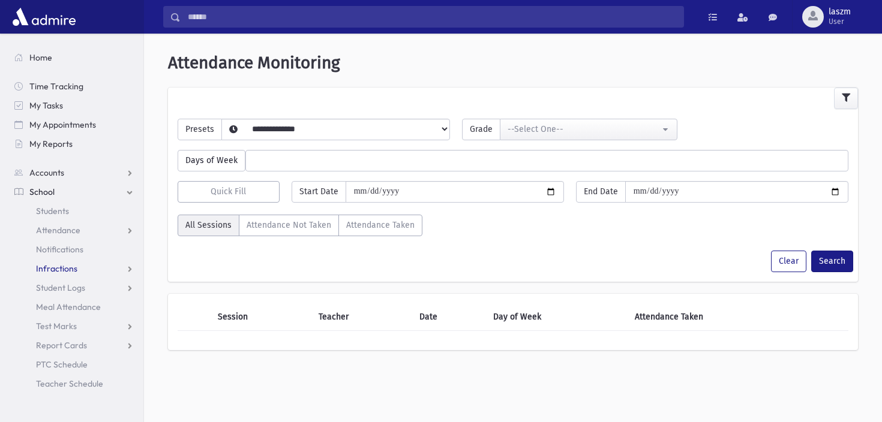
click at [70, 271] on span "Infractions" at bounding box center [56, 268] width 41 height 11
click at [65, 304] on link "List" at bounding box center [74, 307] width 139 height 19
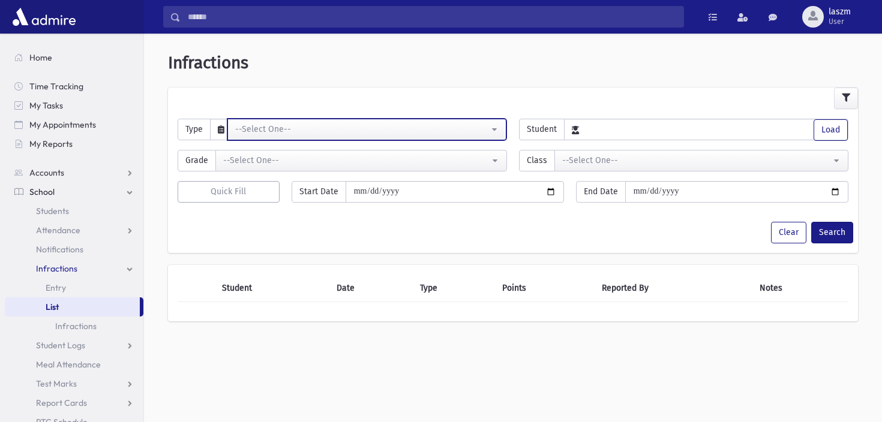
click at [390, 133] on div "--Select One--" at bounding box center [362, 129] width 254 height 13
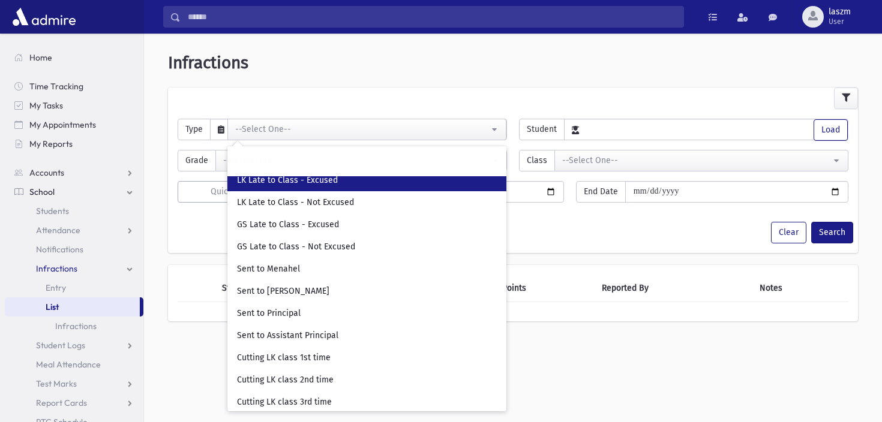
scroll to position [124, 0]
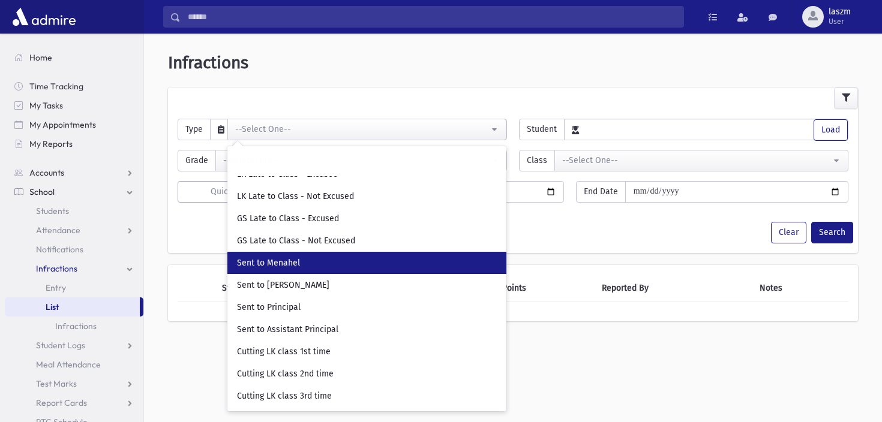
click at [292, 262] on span "Sent to Menahel" at bounding box center [268, 263] width 63 height 12
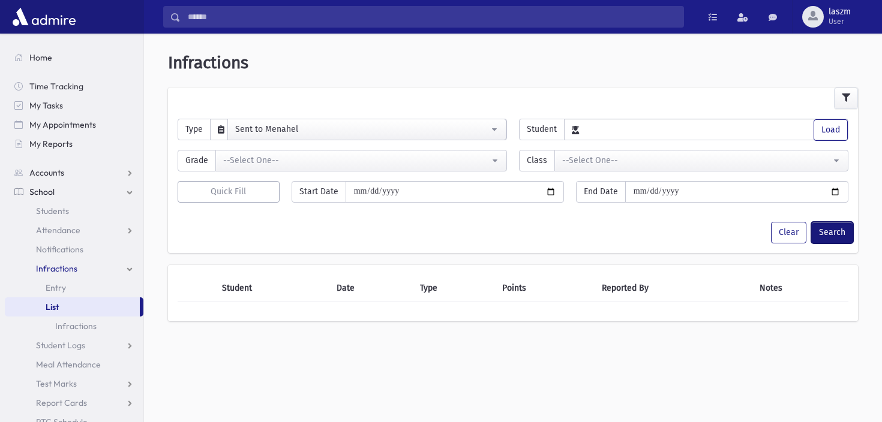
click at [836, 232] on button "Search" at bounding box center [832, 233] width 42 height 22
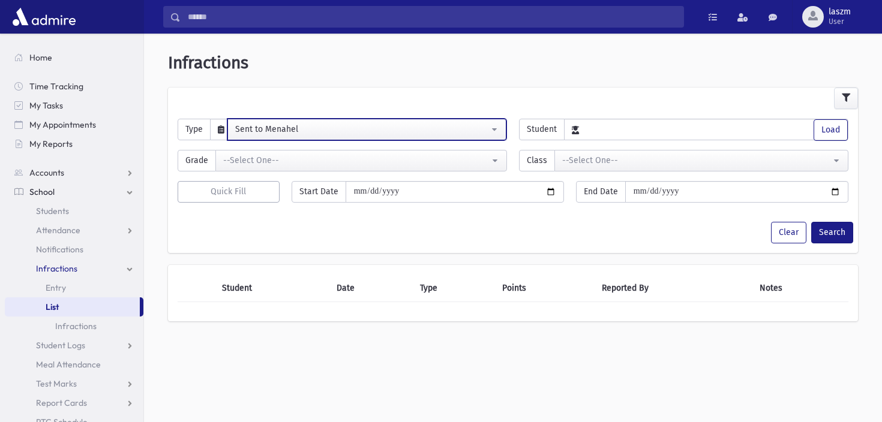
click at [298, 128] on div "Sent to Menahel" at bounding box center [362, 129] width 254 height 13
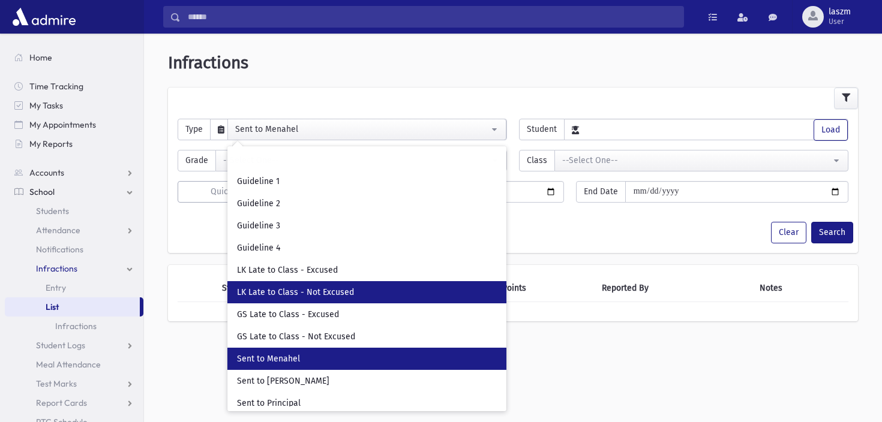
scroll to position [0, 0]
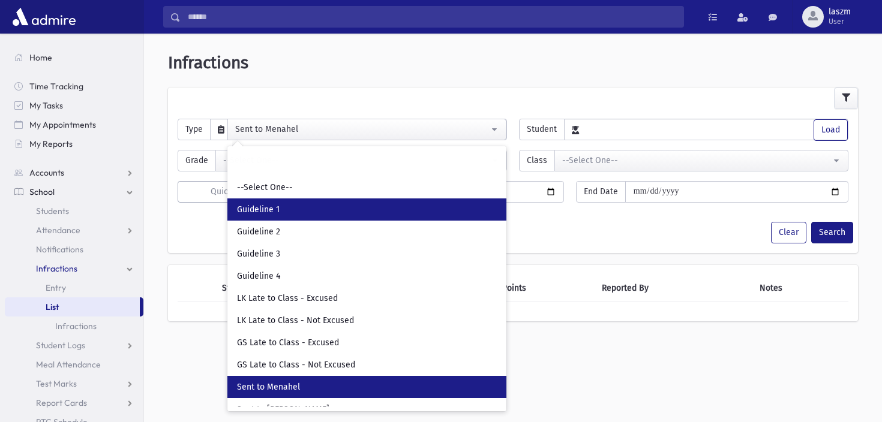
click at [314, 209] on link "Guideline 1" at bounding box center [366, 210] width 279 height 22
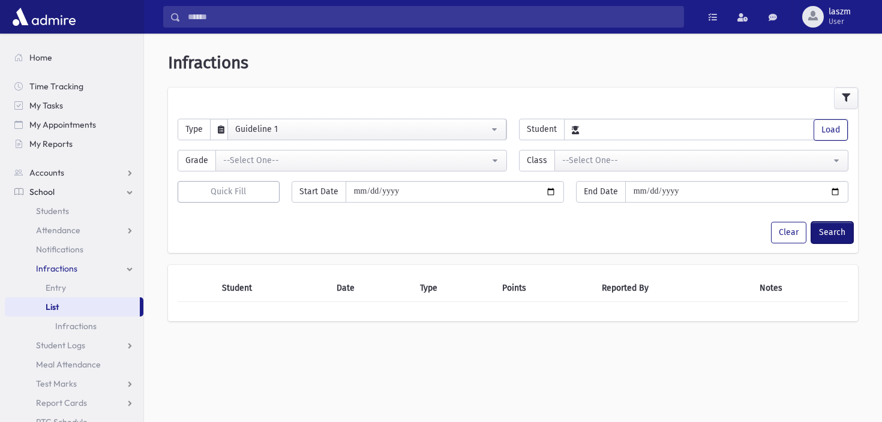
click at [826, 238] on button "Search" at bounding box center [832, 233] width 42 height 22
click at [313, 140] on div "**********" at bounding box center [513, 155] width 683 height 31
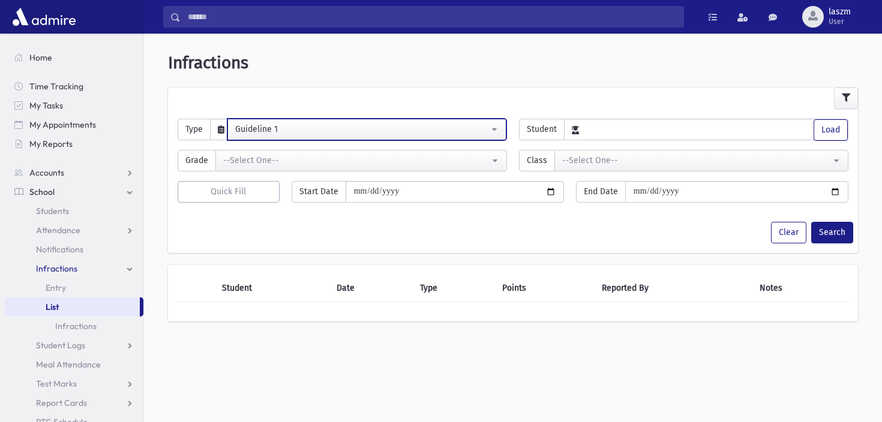
click at [311, 134] on div "Guideline 1" at bounding box center [362, 129] width 254 height 13
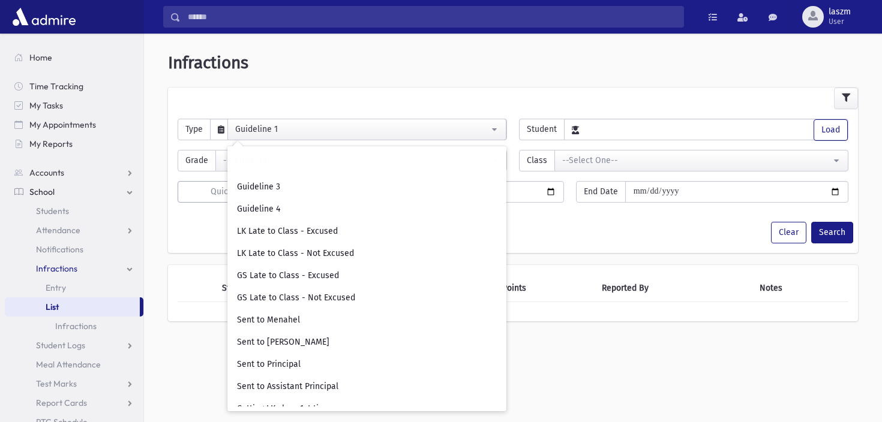
scroll to position [73, 0]
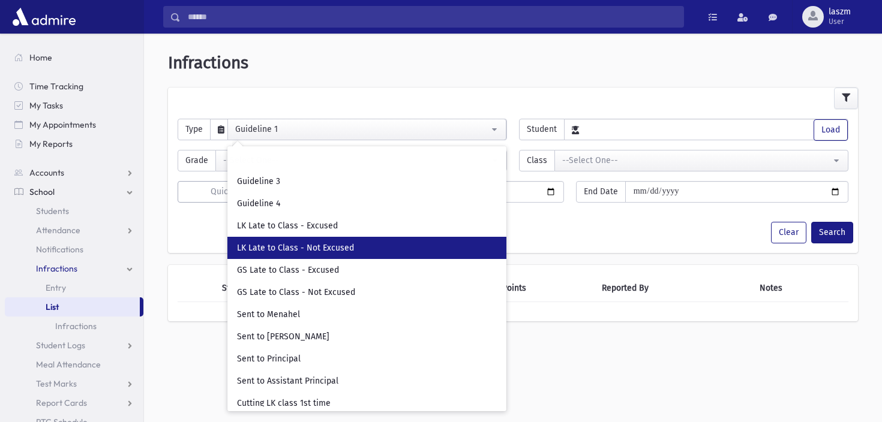
click at [306, 248] on span "LK Late to Class - Not Excused" at bounding box center [295, 248] width 117 height 12
select select "**"
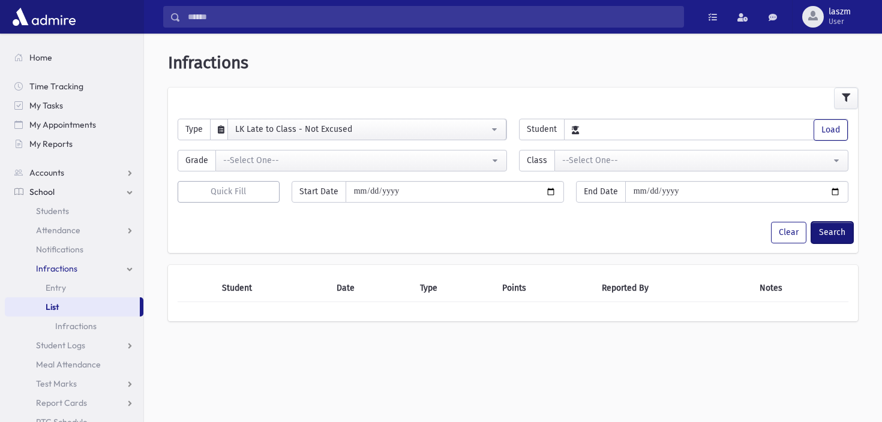
click at [830, 242] on button "Search" at bounding box center [832, 233] width 42 height 22
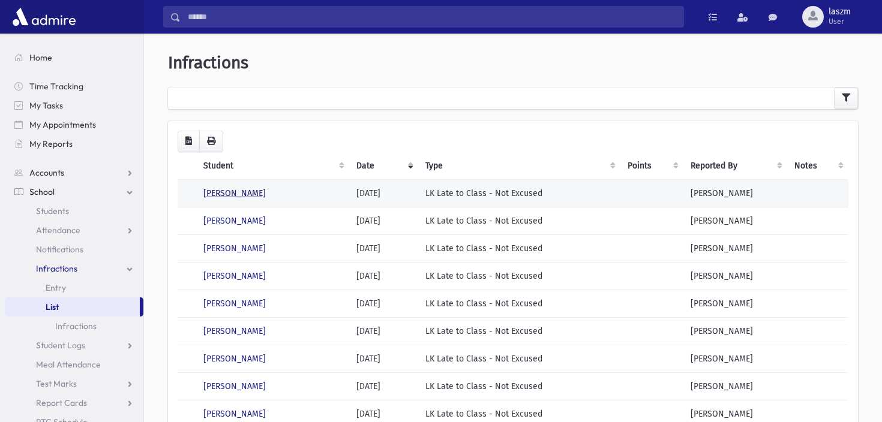
click at [215, 192] on link "Gross, Eli" at bounding box center [234, 193] width 62 height 10
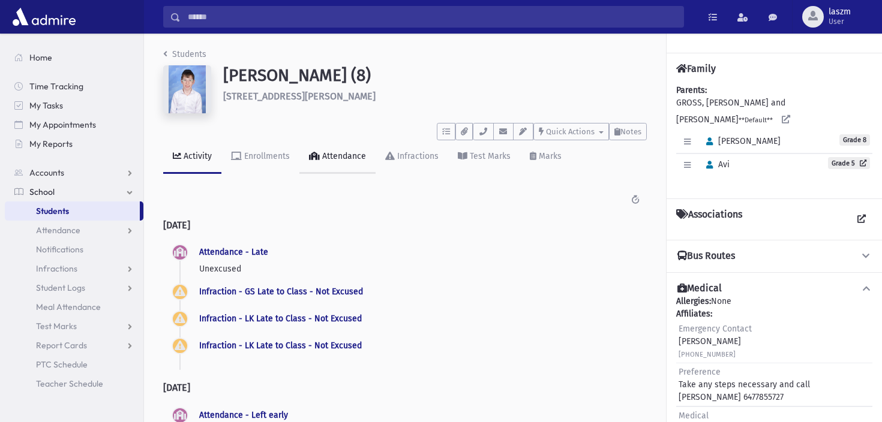
click at [348, 158] on div "Attendance" at bounding box center [343, 156] width 46 height 10
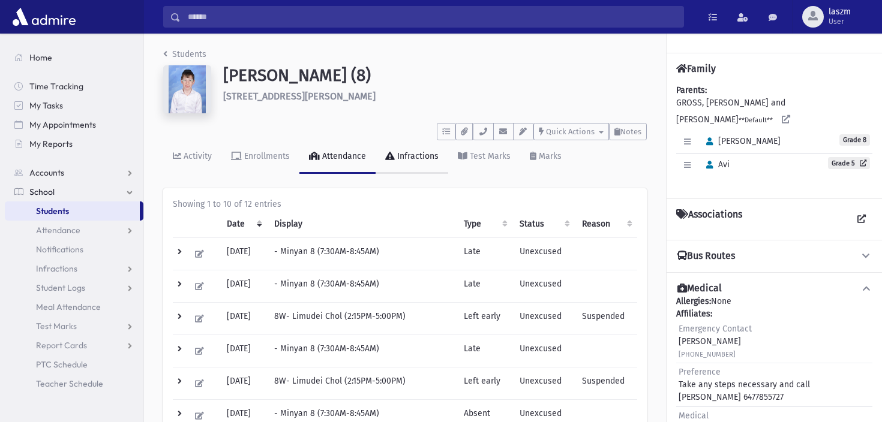
click at [394, 160] on link "Infractions" at bounding box center [412, 157] width 73 height 34
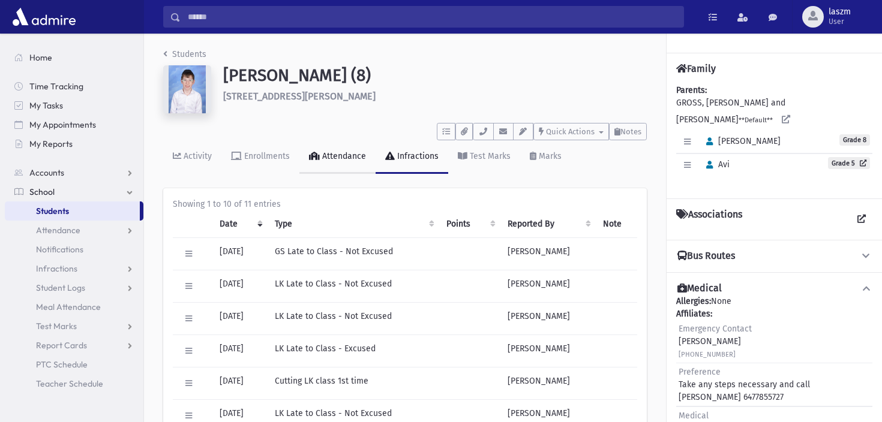
click at [346, 165] on link "Attendance" at bounding box center [337, 157] width 76 height 34
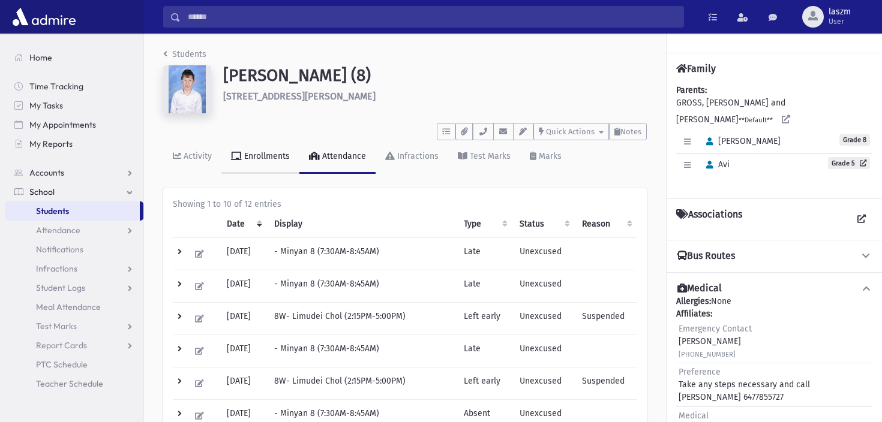
click at [253, 160] on div "Enrollments" at bounding box center [266, 156] width 48 height 10
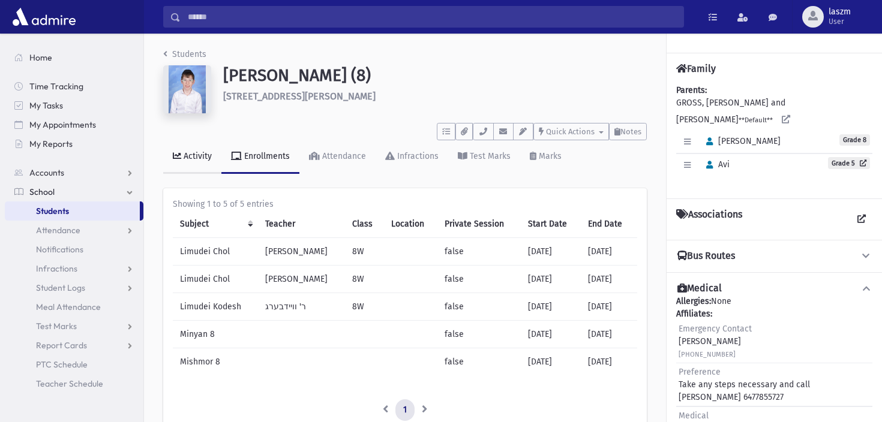
click at [173, 165] on link "Activity" at bounding box center [192, 157] width 58 height 34
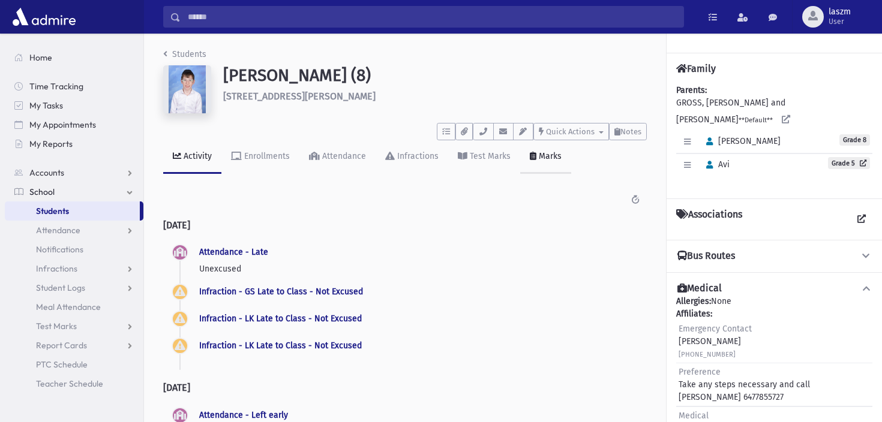
click at [551, 165] on link "Marks" at bounding box center [545, 157] width 51 height 34
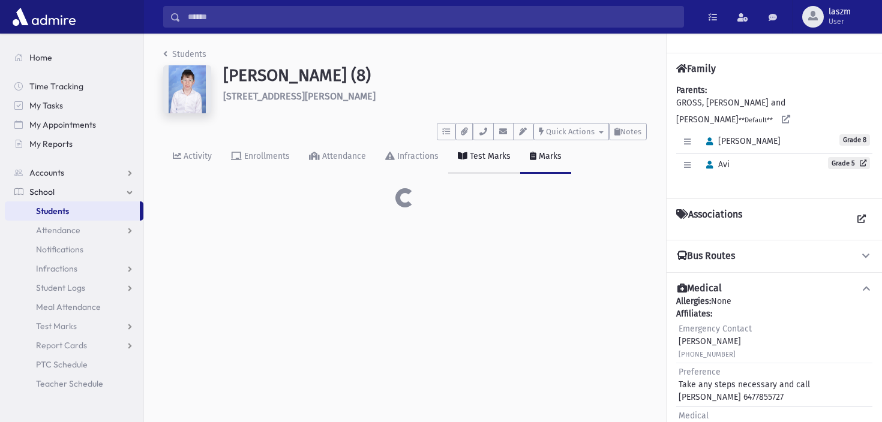
click at [500, 157] on div "Test Marks" at bounding box center [488, 156] width 43 height 10
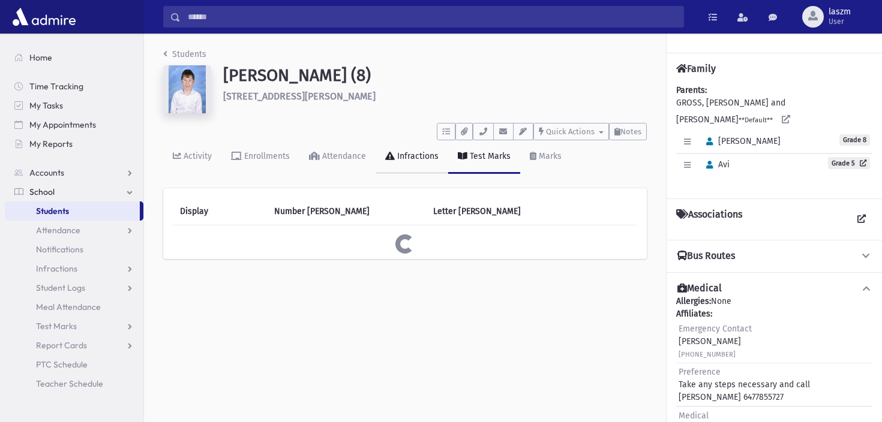
click at [401, 157] on div "Infractions" at bounding box center [417, 156] width 44 height 10
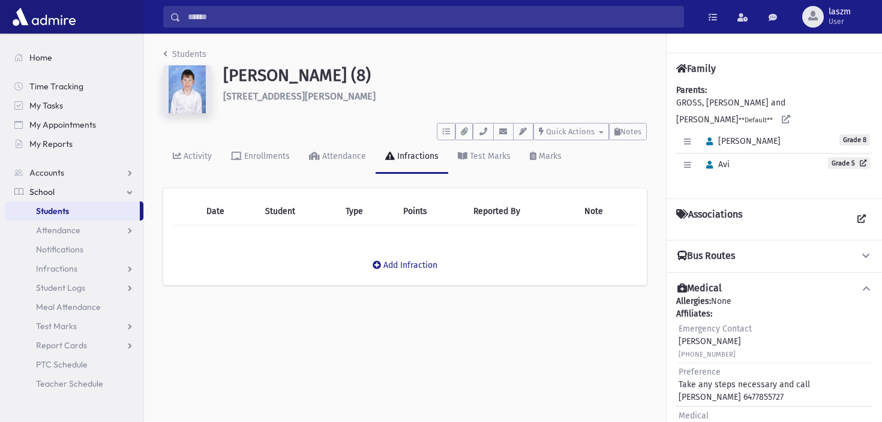
click at [388, 167] on link "Infractions" at bounding box center [412, 157] width 73 height 34
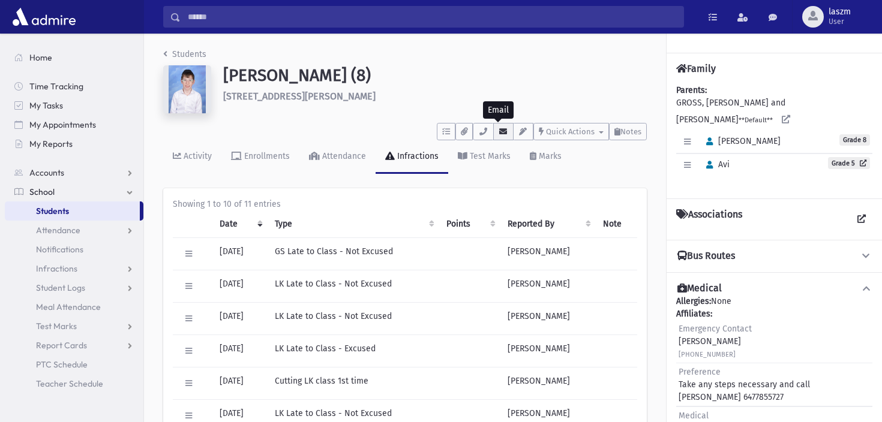
click at [502, 134] on icon "button" at bounding box center [504, 132] width 10 height 8
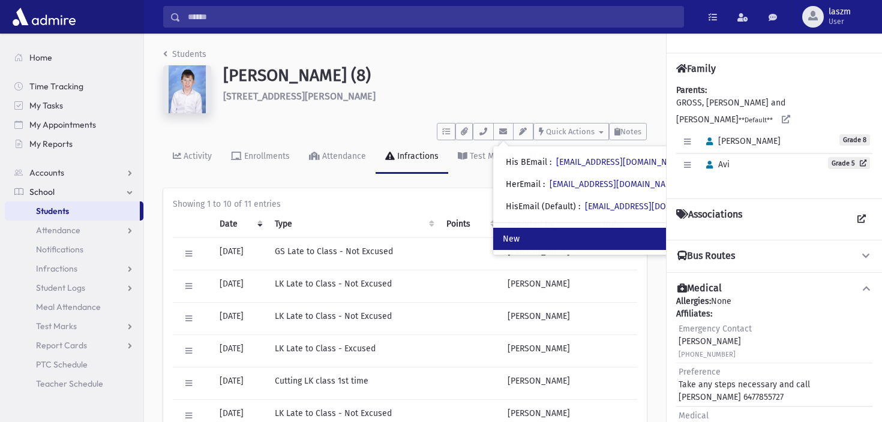
click at [553, 244] on link "New" at bounding box center [608, 239] width 231 height 22
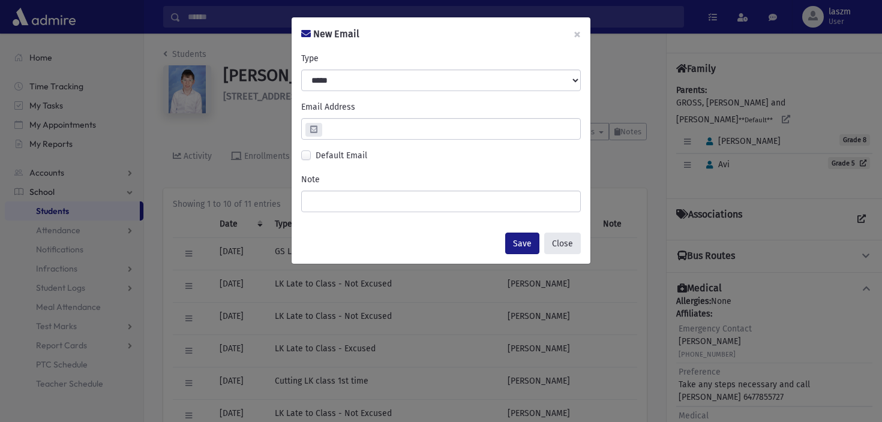
click at [553, 245] on button "Close" at bounding box center [562, 244] width 37 height 22
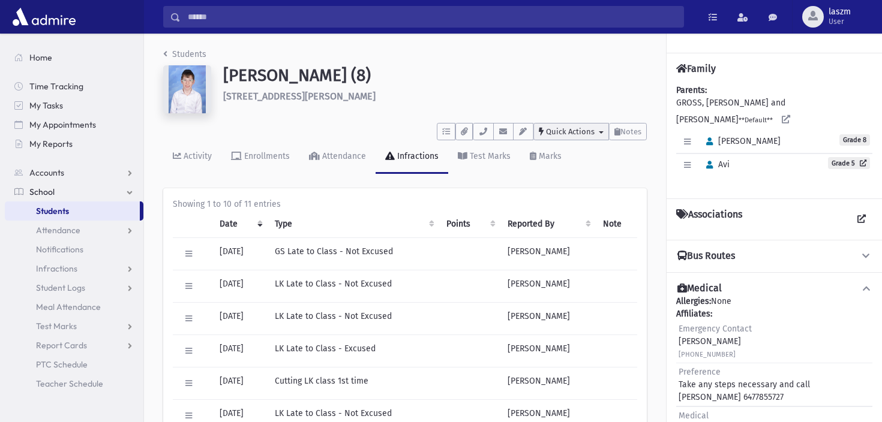
click at [559, 134] on span "Quick Actions" at bounding box center [570, 131] width 49 height 9
click at [551, 161] on span "New Contact Log" at bounding box center [584, 162] width 67 height 10
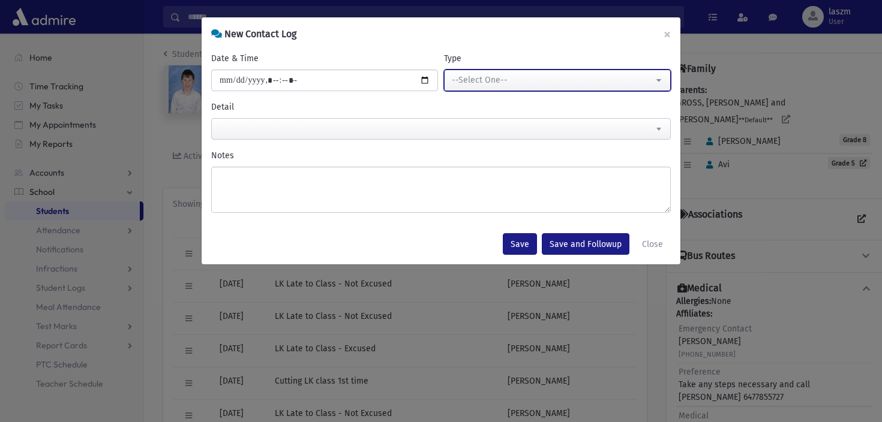
click at [498, 80] on div "--Select One--" at bounding box center [553, 80] width 202 height 13
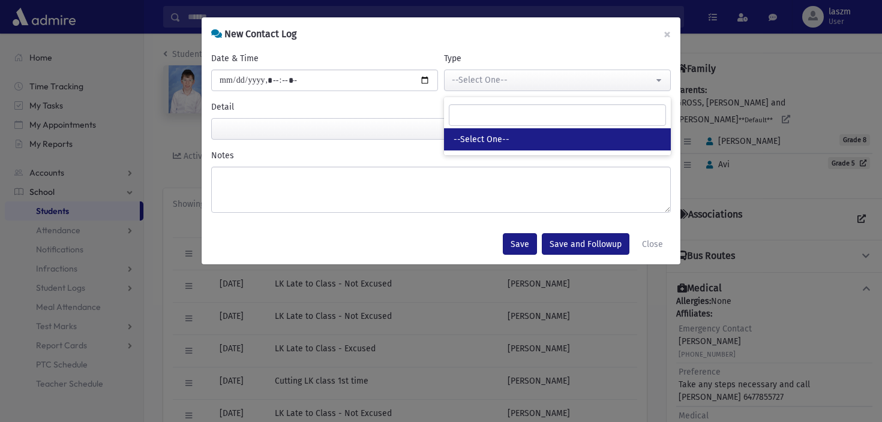
click at [517, 137] on link "--Select One--" at bounding box center [557, 139] width 227 height 22
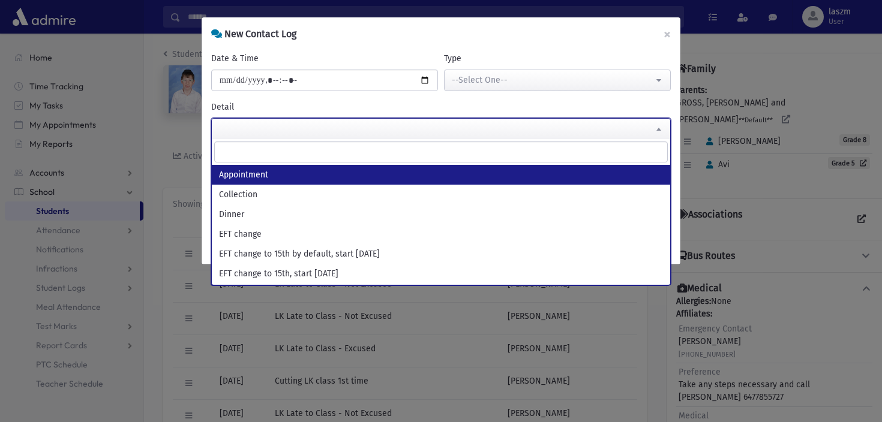
click at [344, 124] on span at bounding box center [441, 129] width 460 height 22
click at [559, 20] on div "New Contact Log ×" at bounding box center [441, 34] width 479 height 34
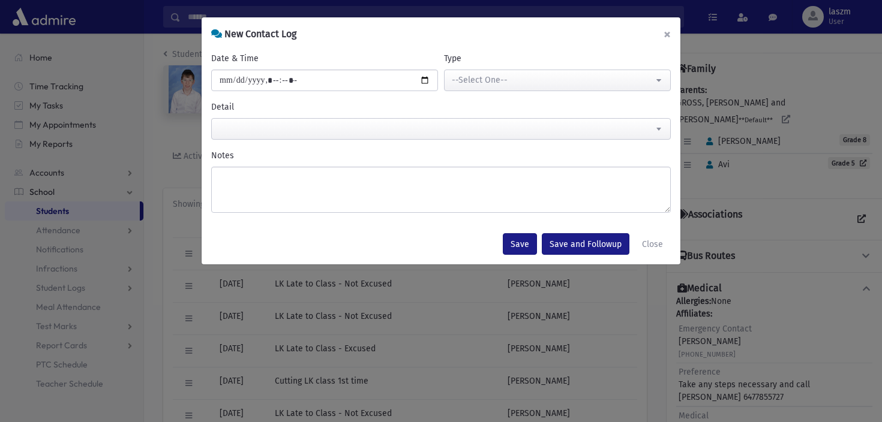
click at [665, 35] on button "×" at bounding box center [667, 34] width 26 height 34
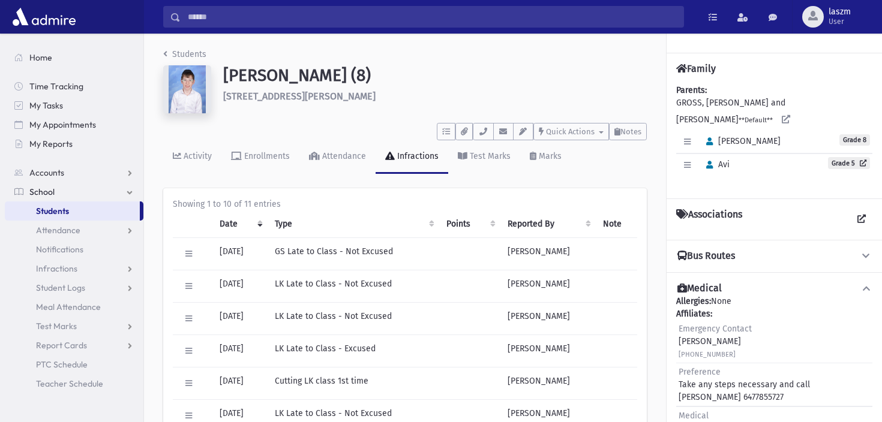
click at [491, 68] on h1 "[PERSON_NAME] (8)" at bounding box center [435, 75] width 424 height 20
click at [340, 158] on div "Attendance" at bounding box center [343, 156] width 46 height 10
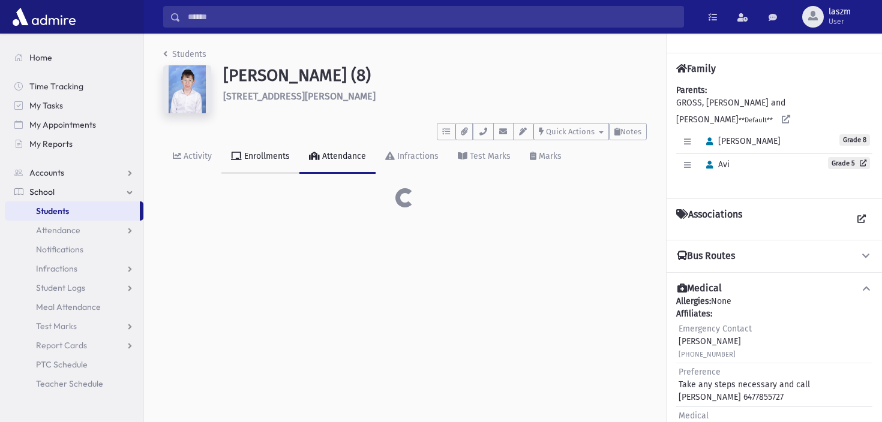
click at [247, 161] on link "Enrollments" at bounding box center [260, 157] width 78 height 34
click at [160, 161] on div "Students [PERSON_NAME] (8) [STREET_ADDRESS][PERSON_NAME] **** To Do's No open t…" at bounding box center [405, 128] width 522 height 188
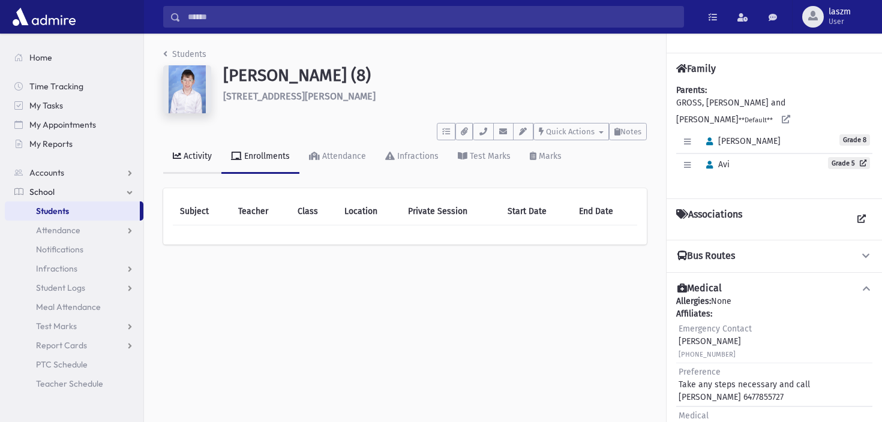
click at [171, 162] on link "Activity" at bounding box center [192, 157] width 58 height 34
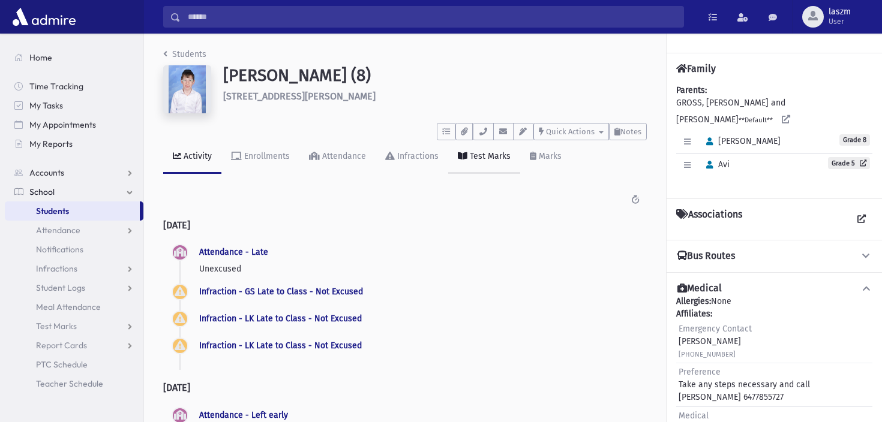
click at [505, 161] on link "Test Marks" at bounding box center [484, 157] width 72 height 34
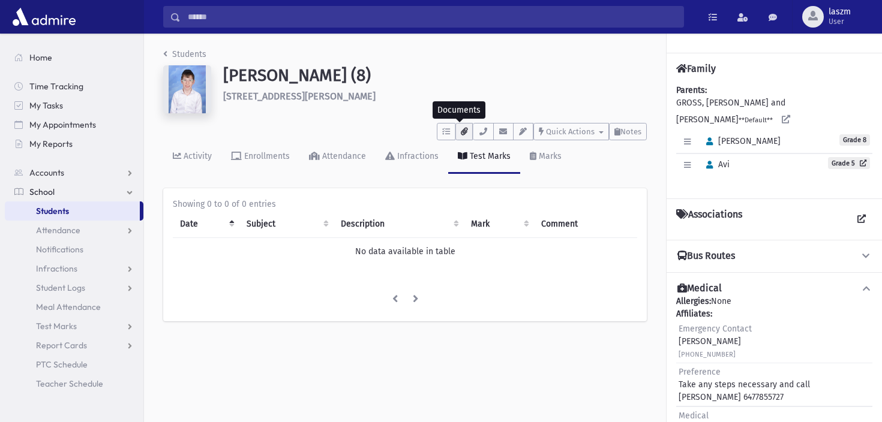
click at [461, 133] on icon "button" at bounding box center [464, 132] width 7 height 8
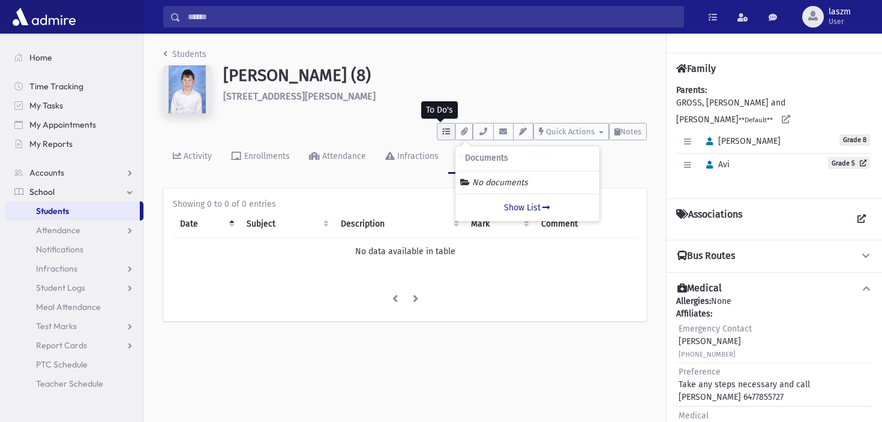
click at [442, 134] on icon "button" at bounding box center [446, 132] width 8 height 8
click at [482, 137] on button "button" at bounding box center [483, 131] width 20 height 17
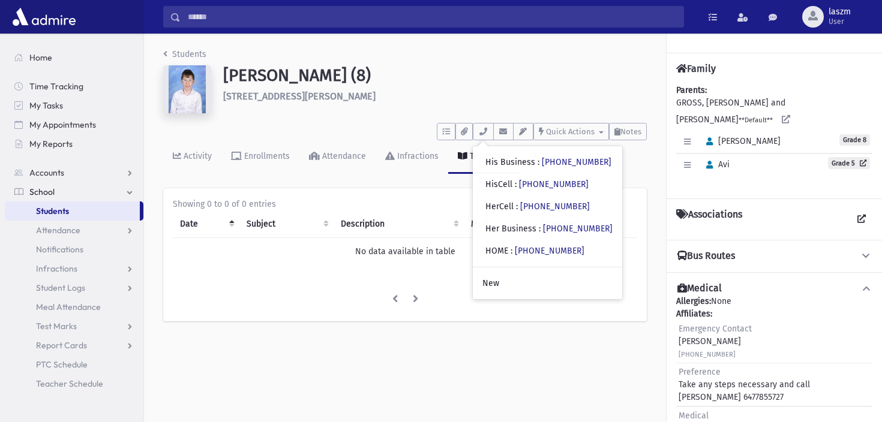
click at [576, 107] on div "Gross, Eli (8) 255 York Hill Boulevard Thornhill" at bounding box center [435, 91] width 436 height 53
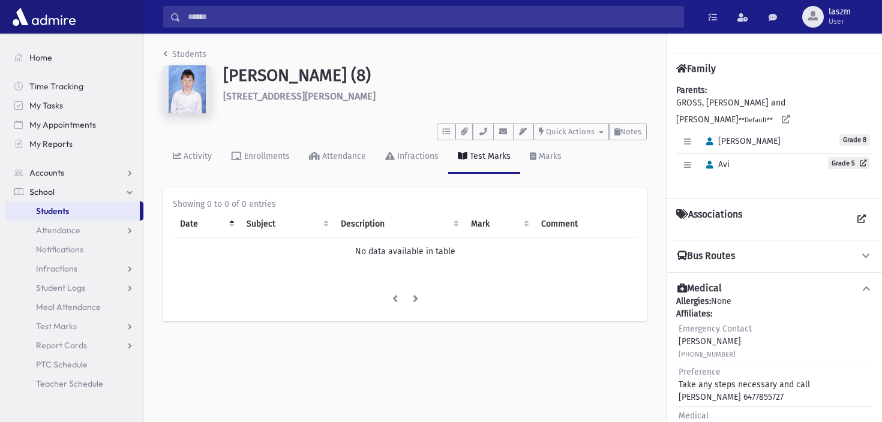
click at [647, 142] on div "Students Gross, Eli (8) 255 York Hill Boulevard Thornhill **** To Do's No open …" at bounding box center [405, 191] width 522 height 314
click at [632, 134] on span "Notes" at bounding box center [630, 131] width 21 height 9
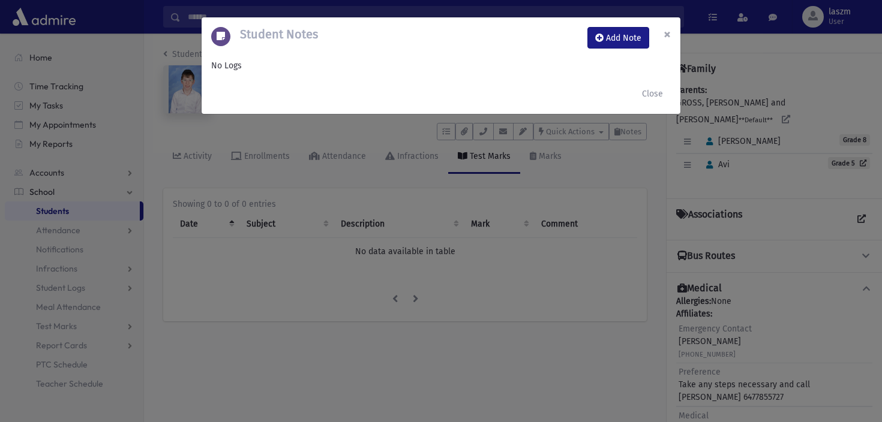
click at [664, 40] on span "×" at bounding box center [667, 34] width 7 height 17
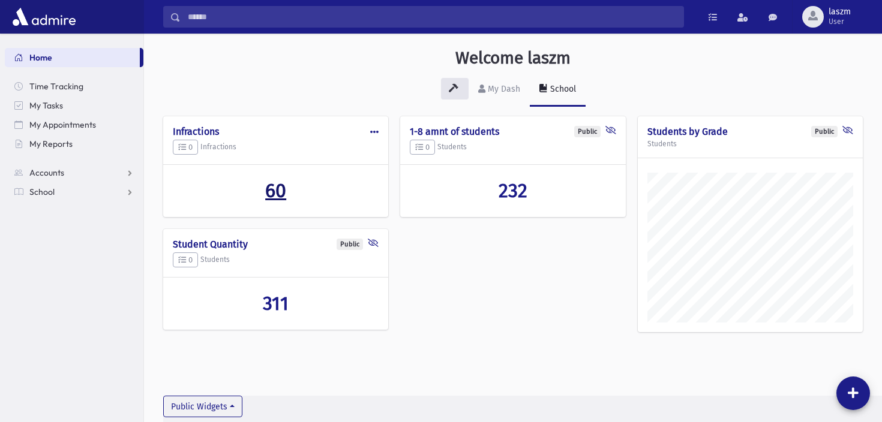
scroll to position [416, 738]
click at [271, 188] on span "60" at bounding box center [275, 190] width 21 height 23
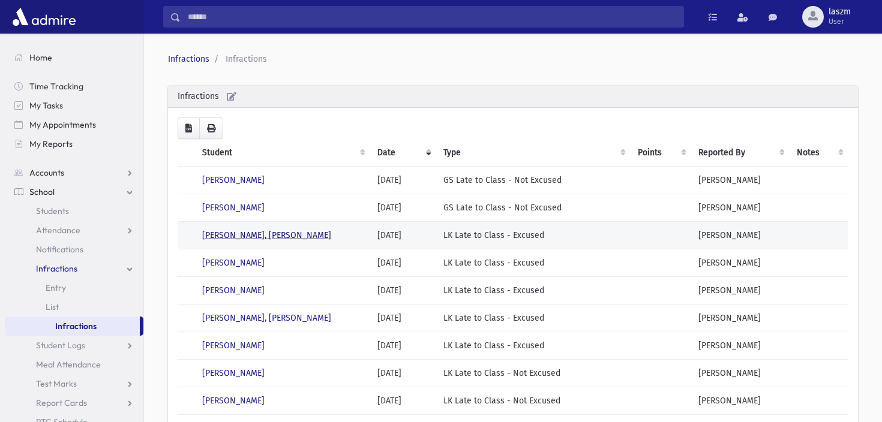
click at [212, 240] on link "[PERSON_NAME], [PERSON_NAME]" at bounding box center [266, 235] width 129 height 10
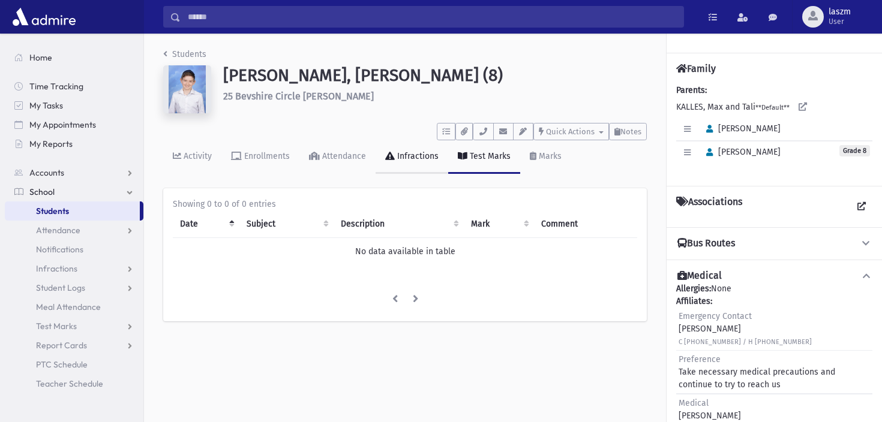
click at [397, 164] on link "Infractions" at bounding box center [412, 157] width 73 height 34
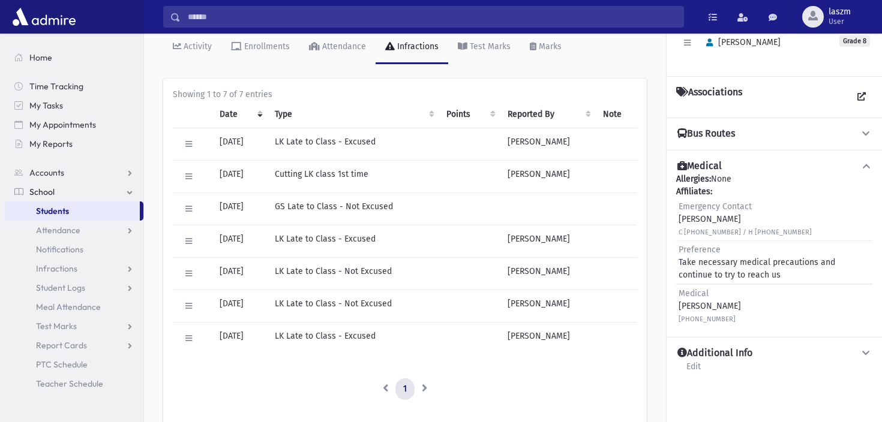
scroll to position [75, 0]
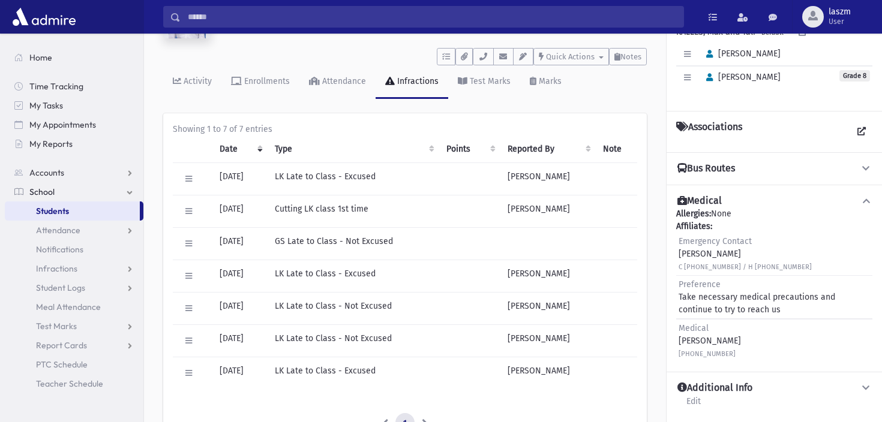
click at [341, 119] on div "Showing 1 to 7 of 7 entries Date Type Points Reported By Note Edit Delete [DATE…" at bounding box center [405, 279] width 484 height 332
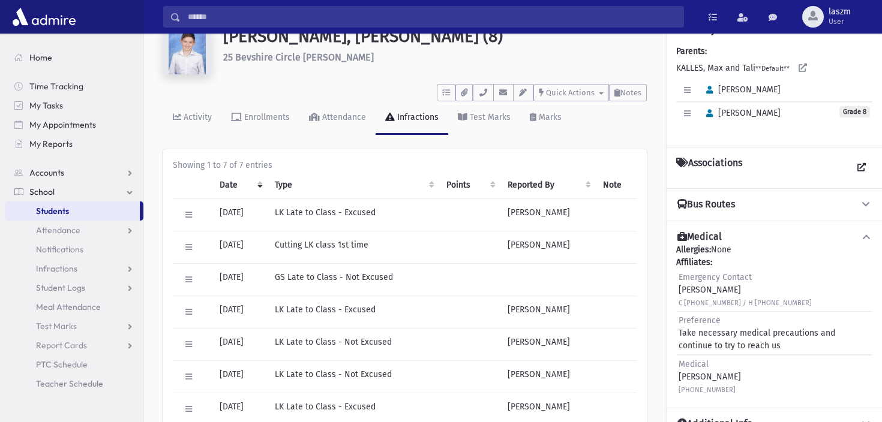
scroll to position [0, 0]
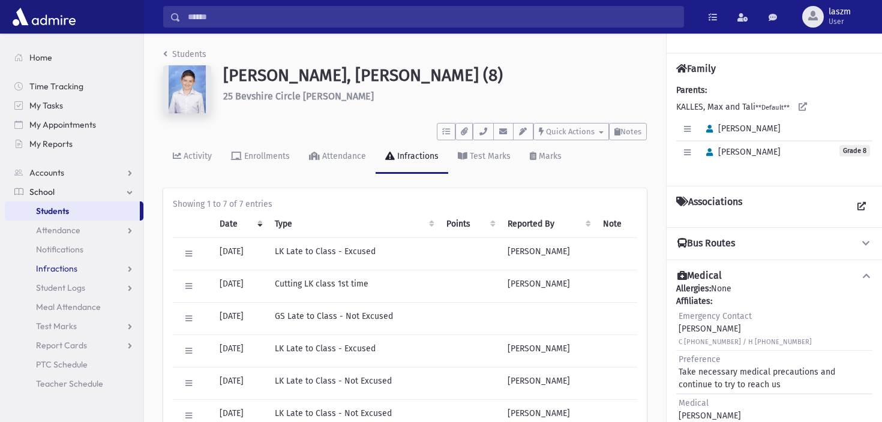
click at [65, 271] on span "Infractions" at bounding box center [56, 268] width 41 height 11
